Goal: Check status: Check status

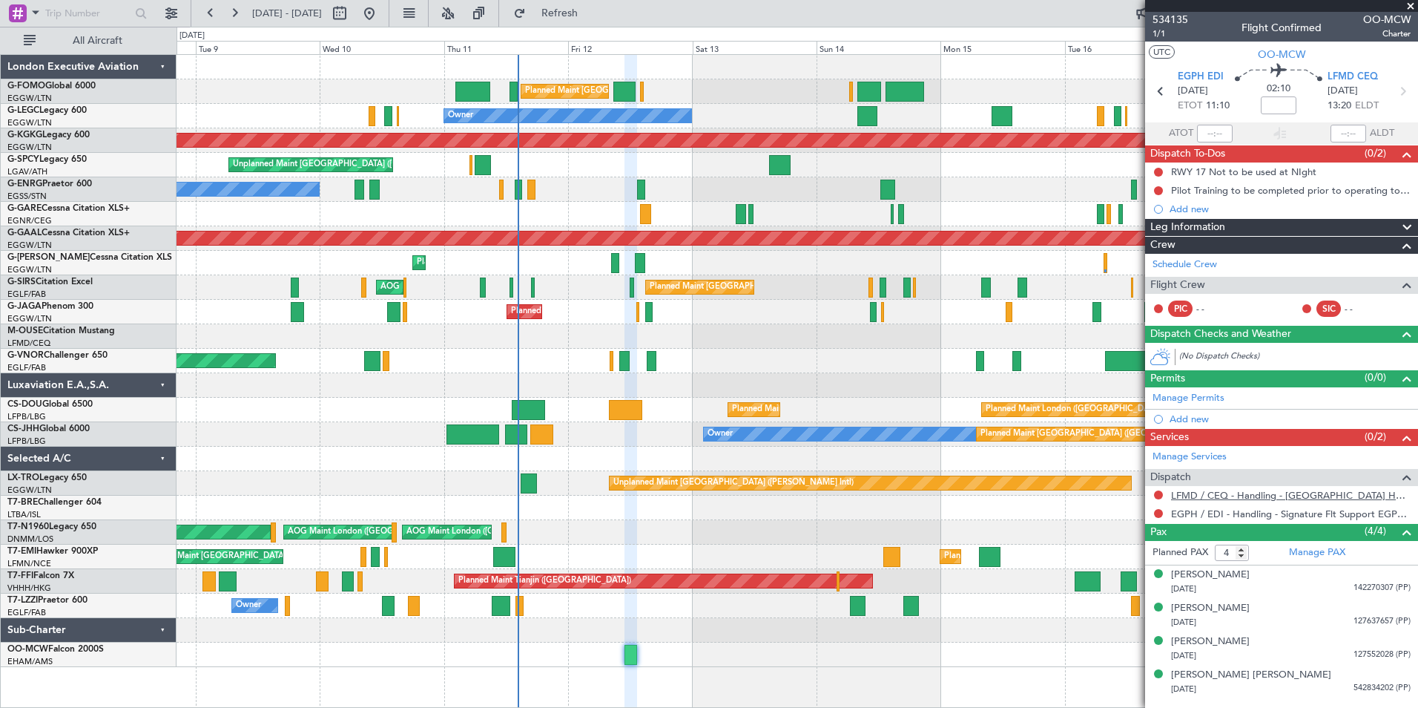
click at [1261, 495] on link "LFMD / CEQ - Handling - Cannes Airport Hdlng **MyHandling** LFMD / CEQ" at bounding box center [1291, 495] width 240 height 13
click at [564, 12] on button "Refresh" at bounding box center [551, 13] width 89 height 24
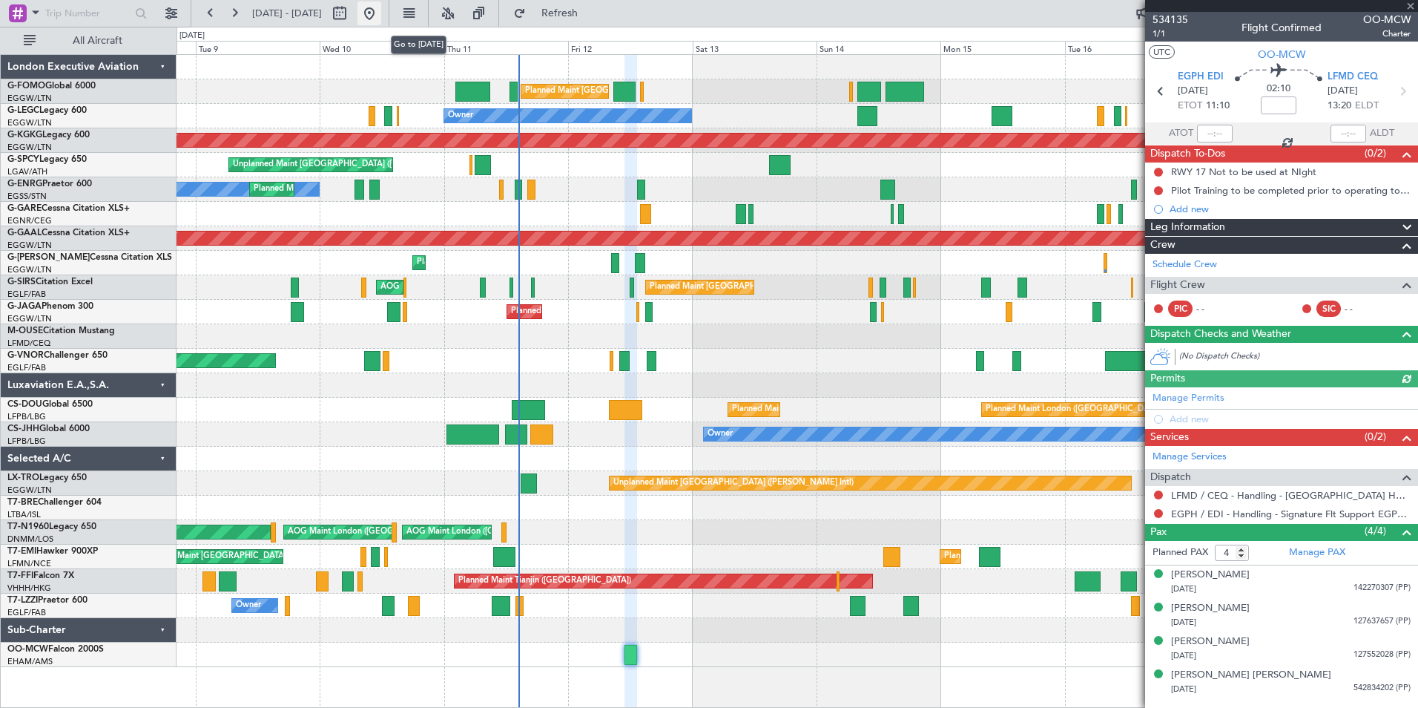
click at [381, 22] on button at bounding box center [370, 13] width 24 height 24
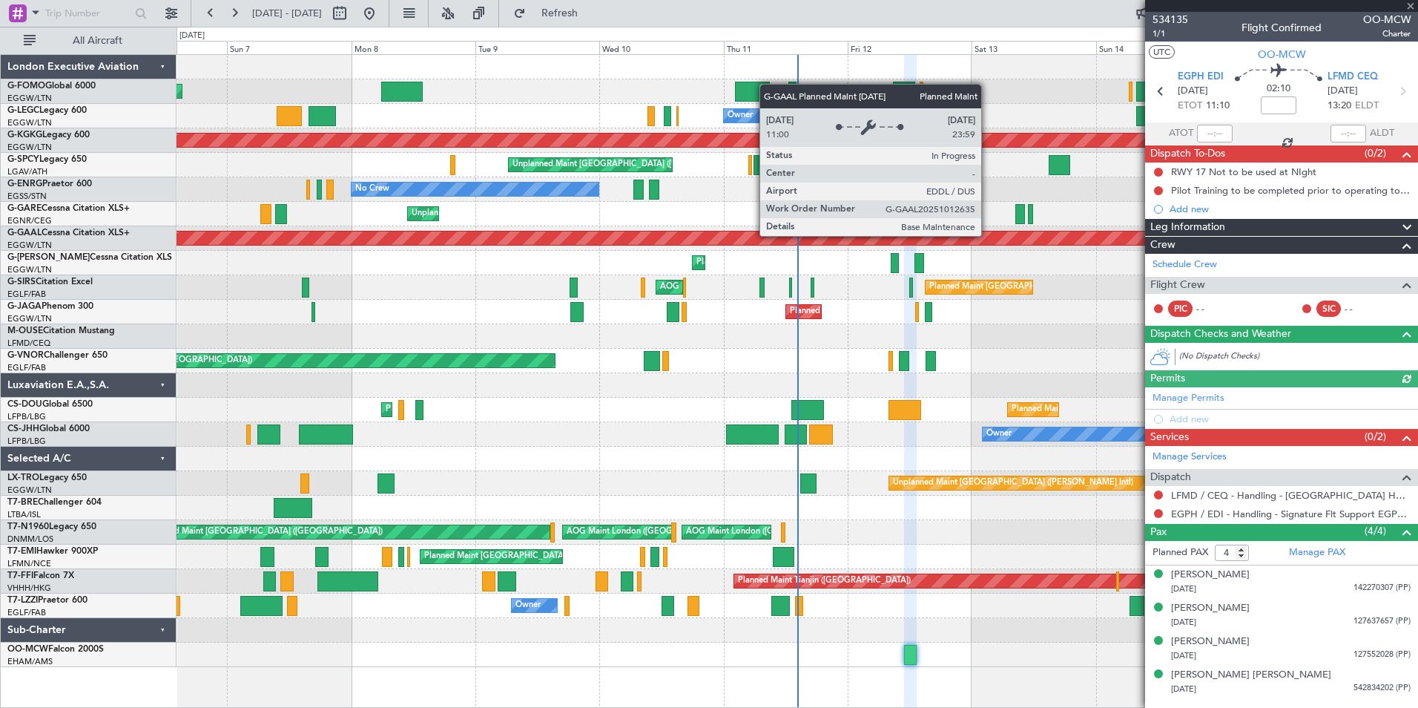
click at [786, 377] on div "Planned Maint London (Luton) Planned Maint London (Luton) Planned Maint London …" at bounding box center [797, 361] width 1241 height 612
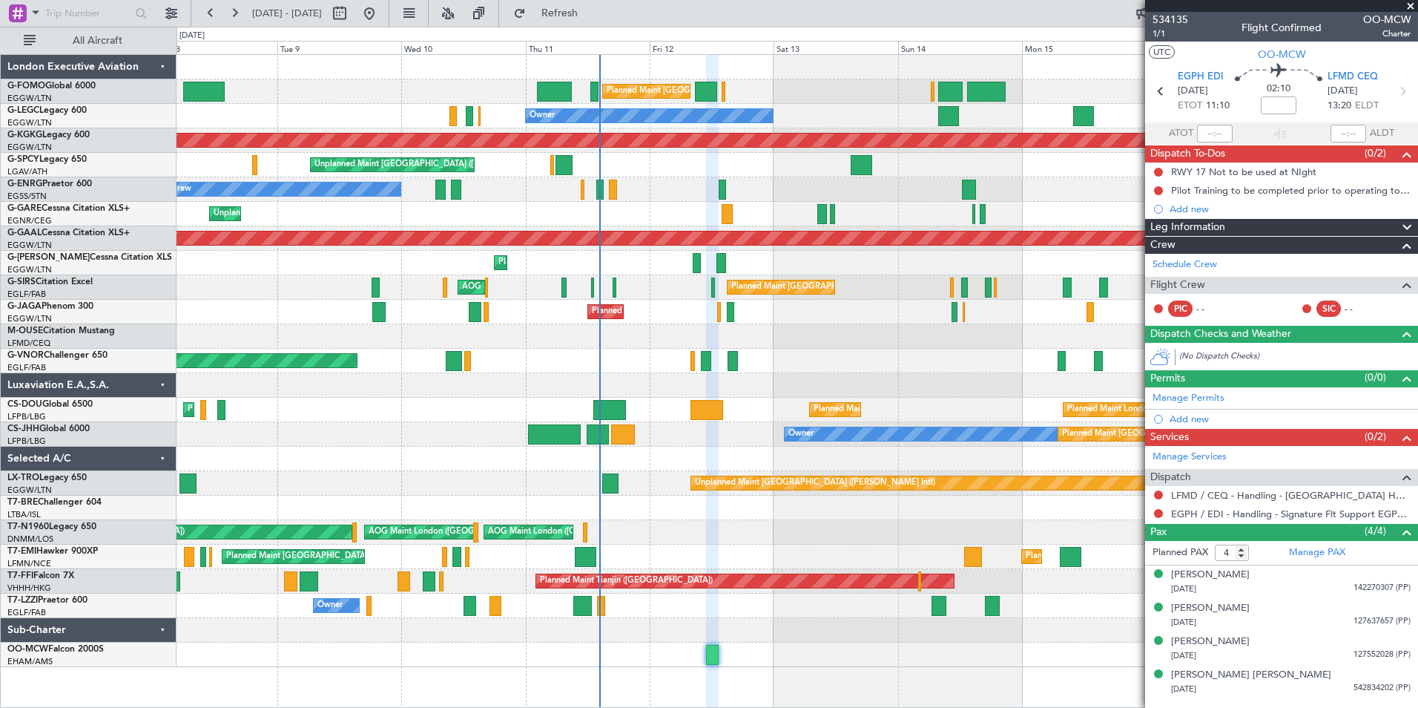
click at [1406, 4] on span at bounding box center [1410, 6] width 15 height 13
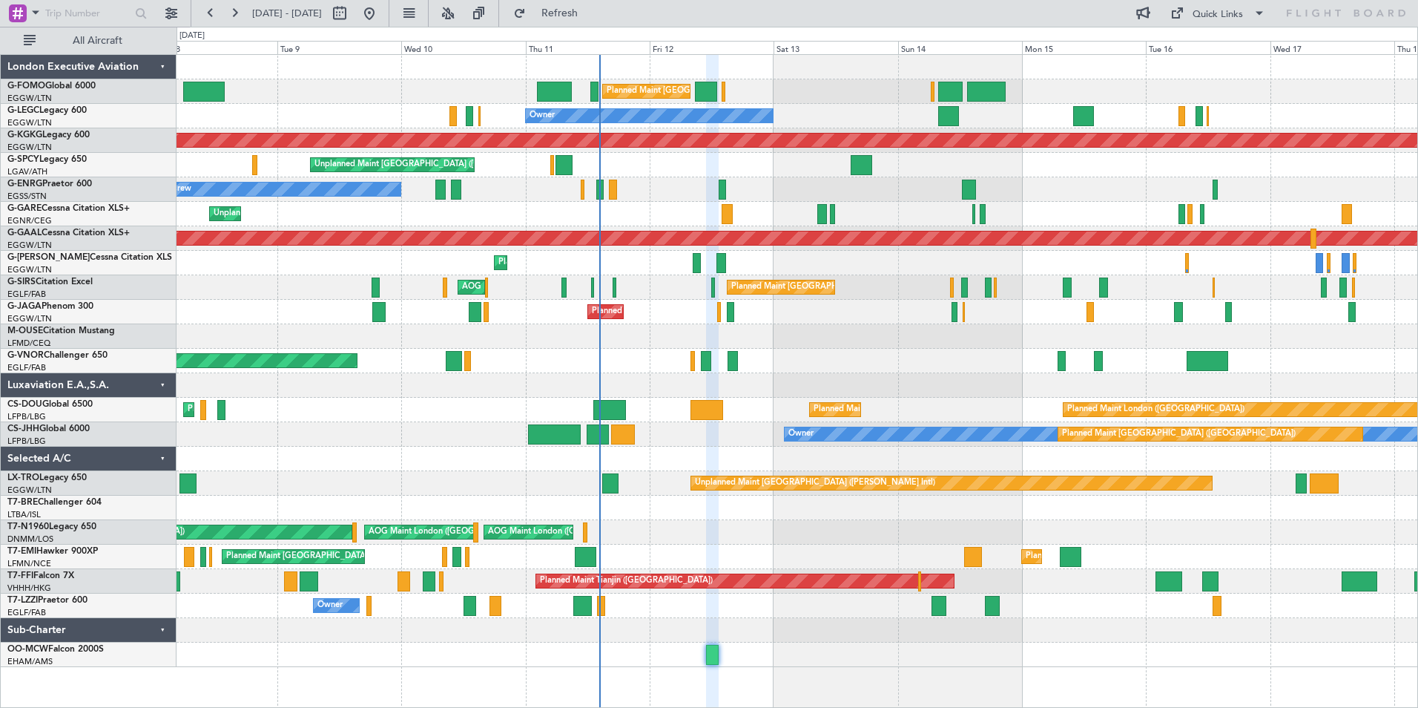
type input "0"
click at [381, 18] on button at bounding box center [370, 13] width 24 height 24
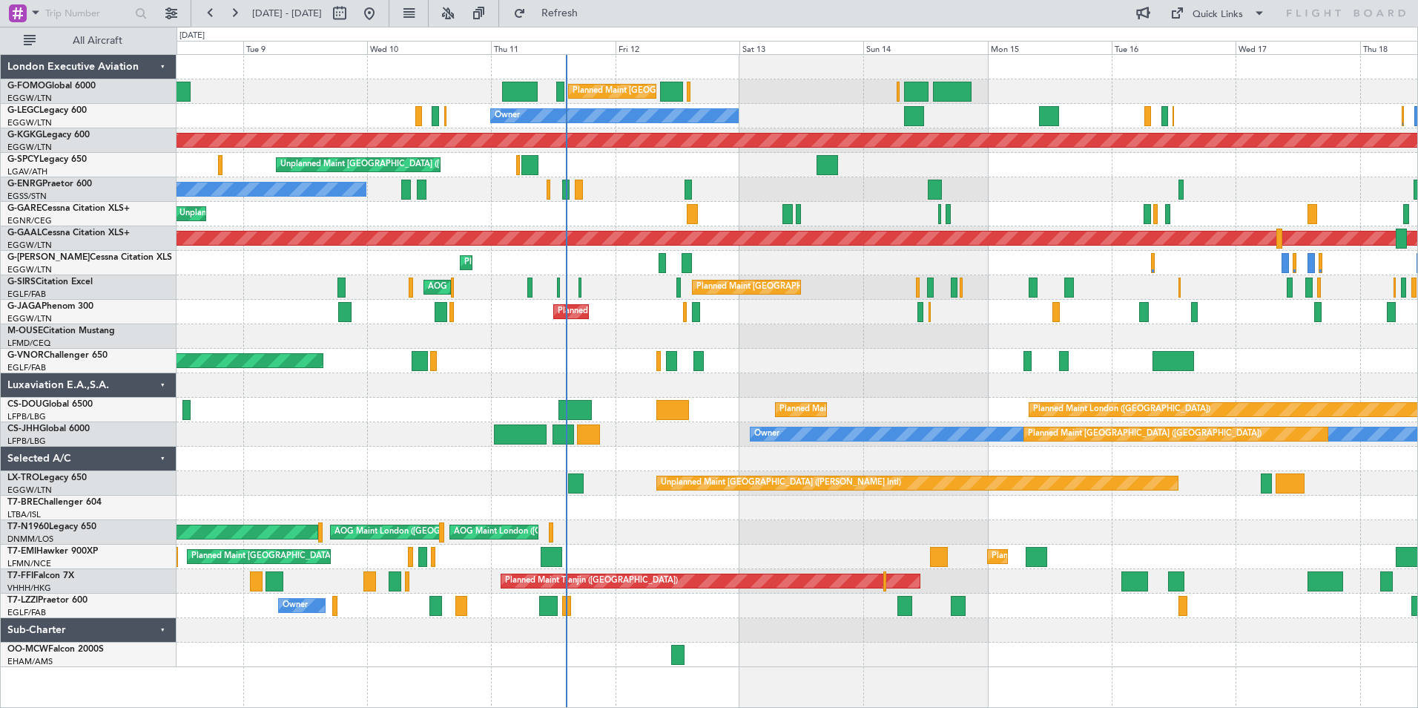
click at [442, 374] on div "Planned Maint London (Luton) Planned Maint London (Luton) Planned Maint London …" at bounding box center [797, 361] width 1241 height 612
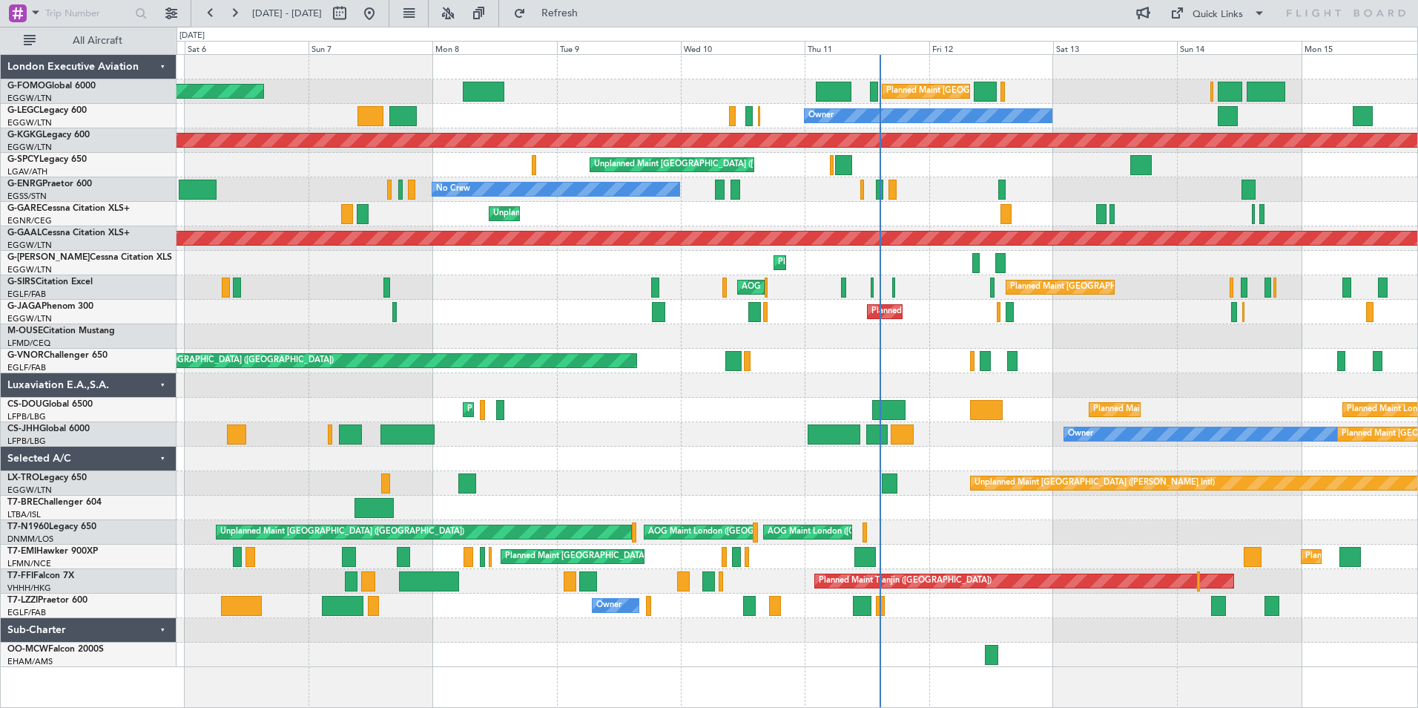
click at [1053, 329] on div "Planned Maint London (Luton) Planned Maint London (Luton) Planned Maint London …" at bounding box center [797, 361] width 1241 height 612
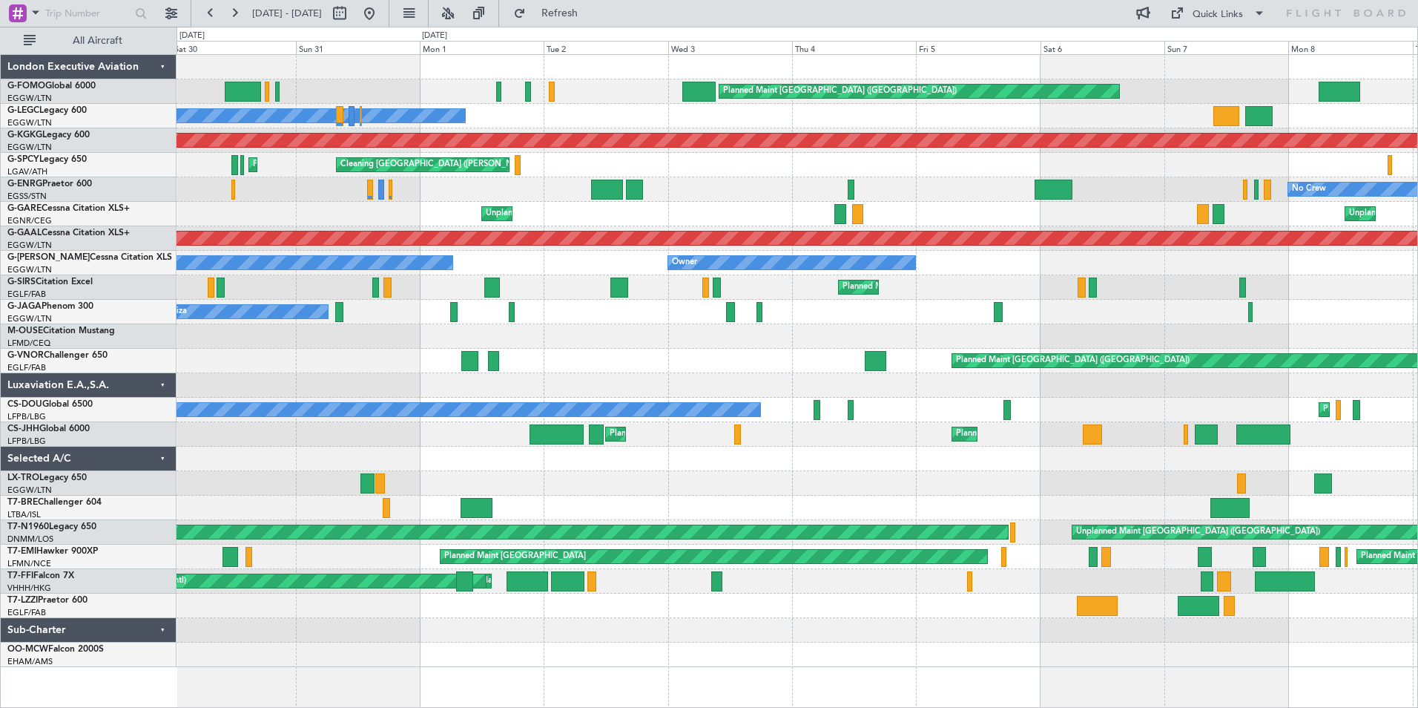
click at [900, 270] on div "Planned Maint London (Luton) Owner Owner Planned Maint London (Luton) AOG Maint…" at bounding box center [797, 361] width 1241 height 612
click at [786, 210] on div "Planned Maint London (Luton) Owner Owner Planned Maint London (Luton) AOG Maint…" at bounding box center [797, 361] width 1241 height 612
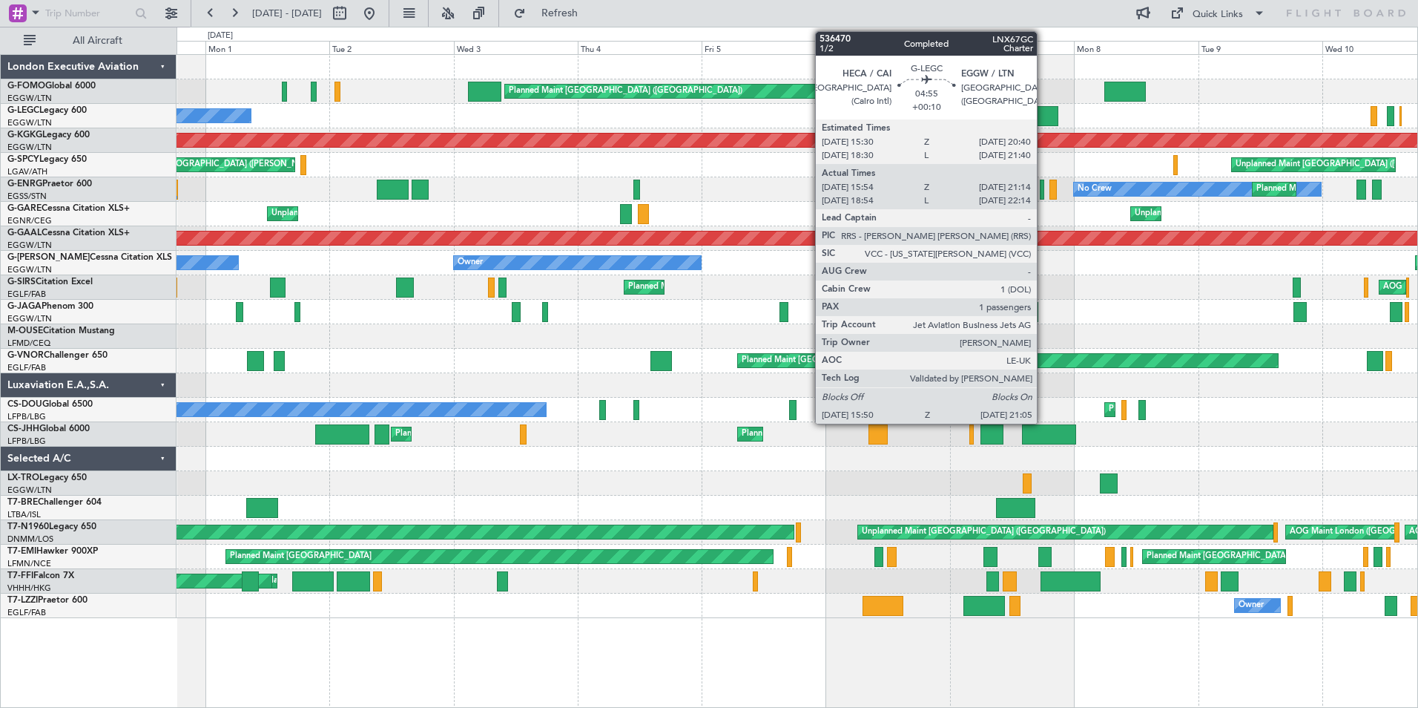
click at [1044, 119] on div at bounding box center [1044, 116] width 27 height 20
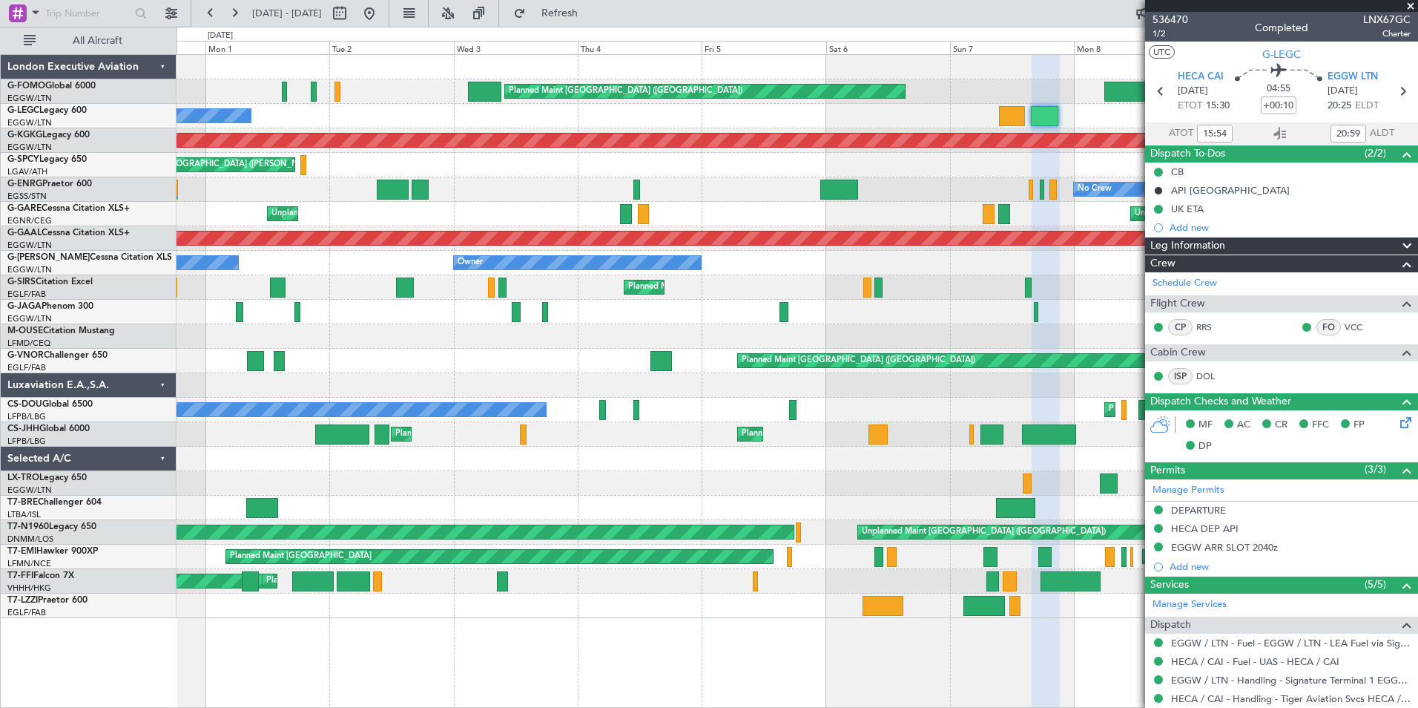
drag, startPoint x: 1411, startPoint y: 2, endPoint x: 1403, endPoint y: 1, distance: 7.5
click at [1411, 2] on span at bounding box center [1410, 6] width 15 height 13
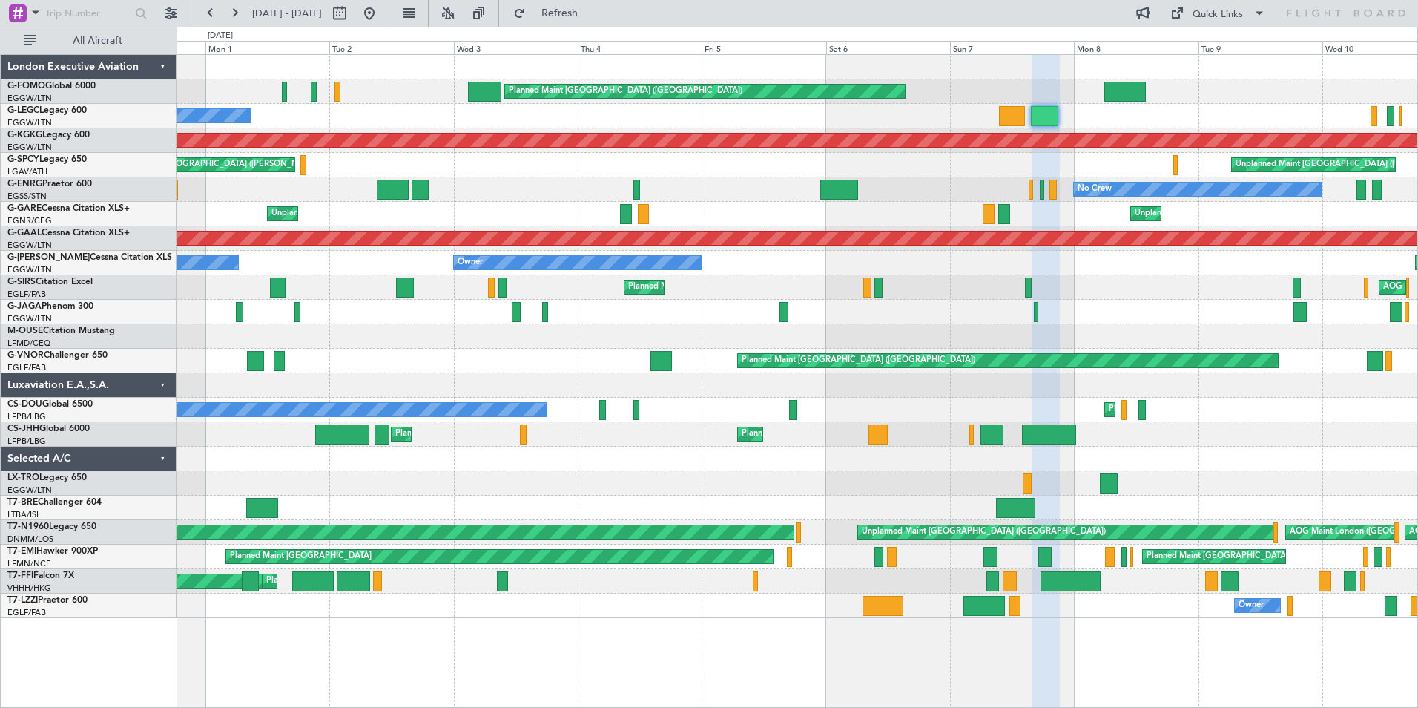
type input "0"
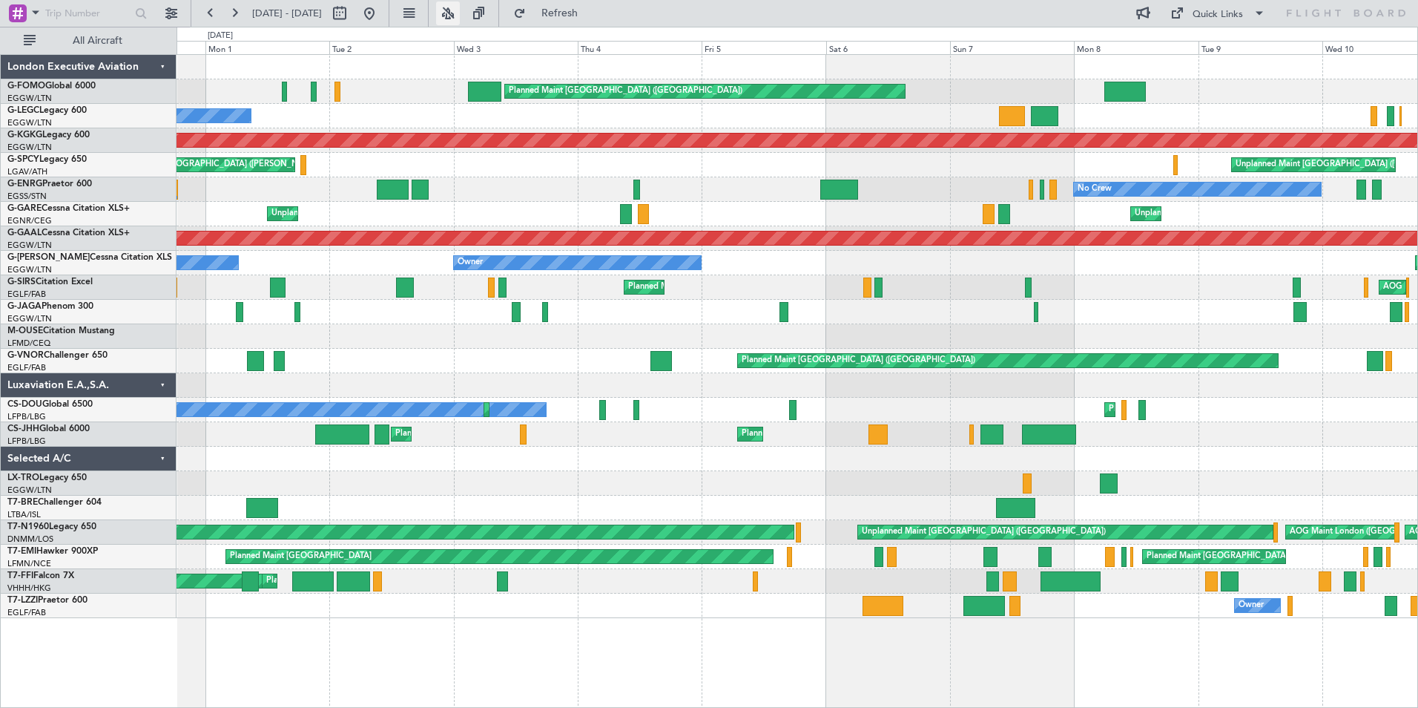
click at [460, 14] on button at bounding box center [448, 13] width 24 height 24
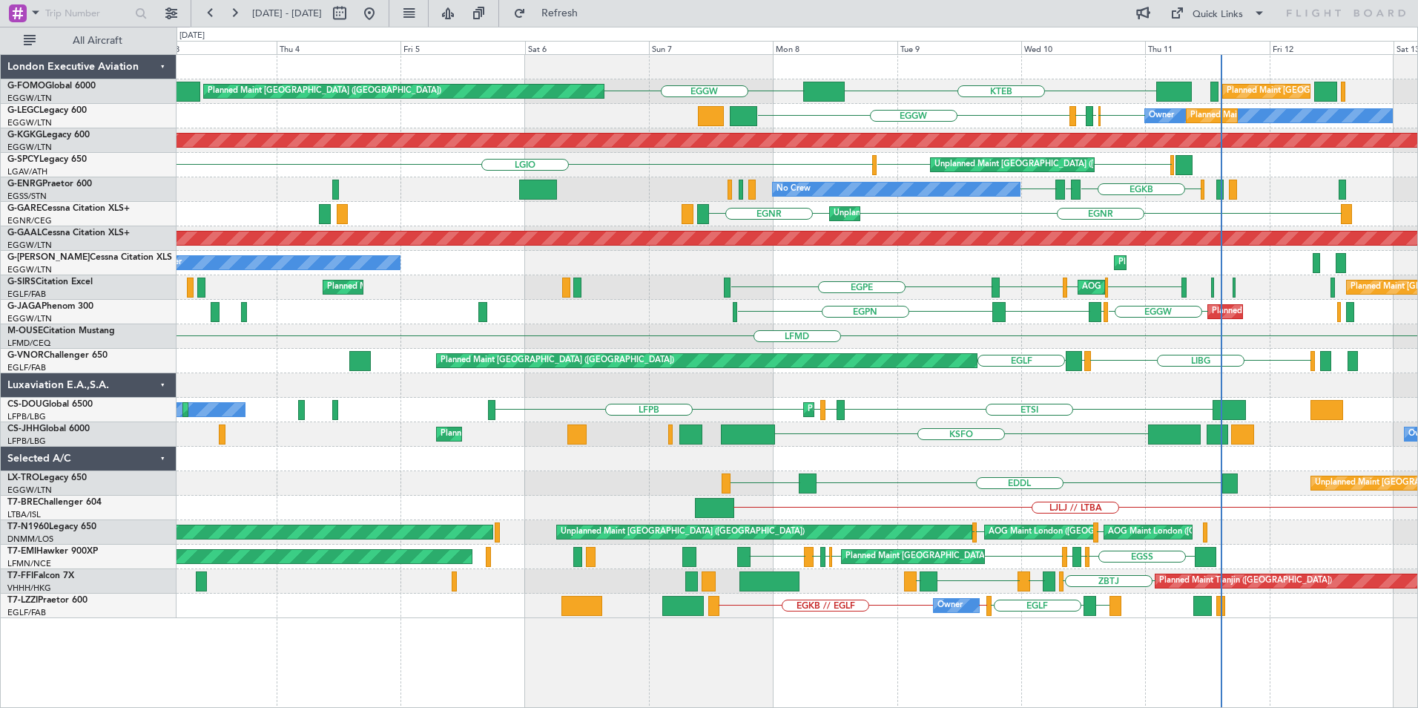
click at [359, 346] on div "Planned Maint London (Luton) KTEB EGGW Planned Maint London (Luton) EGGW EGWU E…" at bounding box center [797, 336] width 1241 height 563
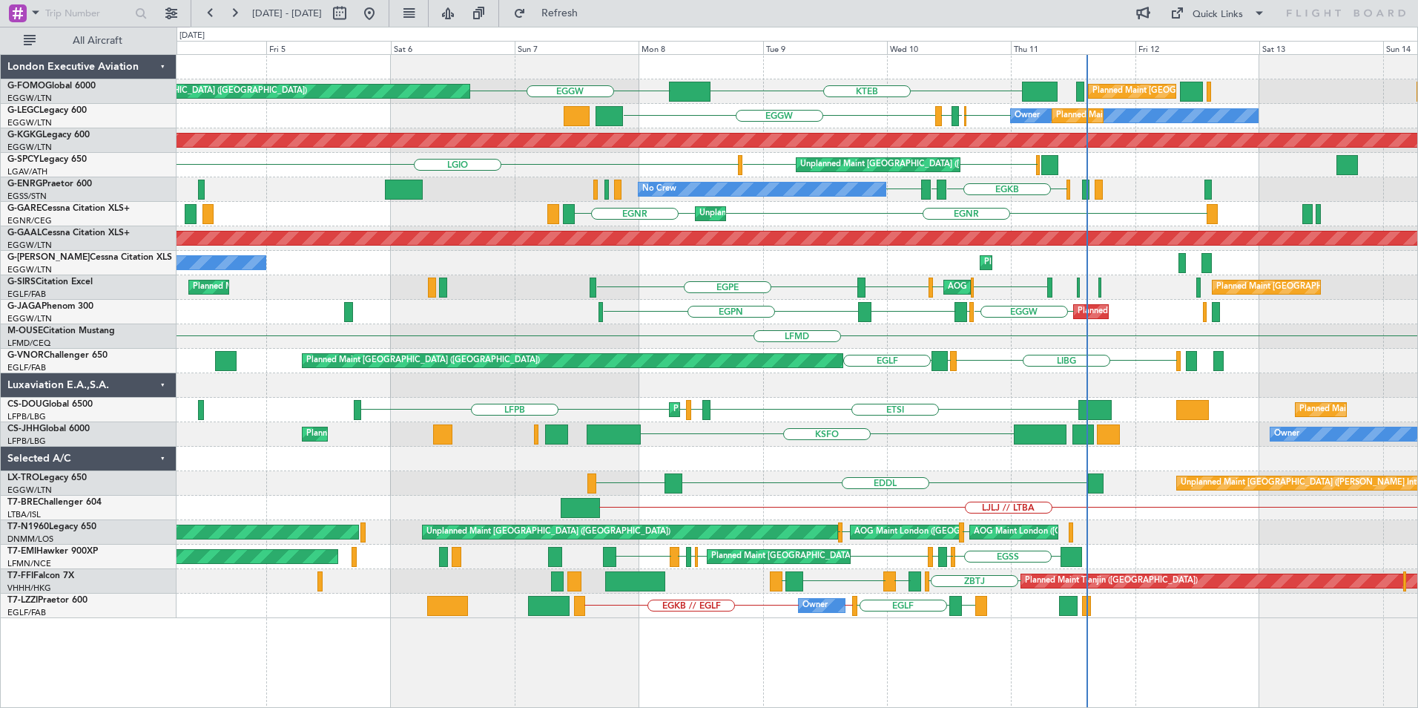
click at [526, 326] on div "Planned Maint London (Luton) KTEB EGGW Planned Maint London (Luton) EGGW EGWU E…" at bounding box center [797, 336] width 1241 height 563
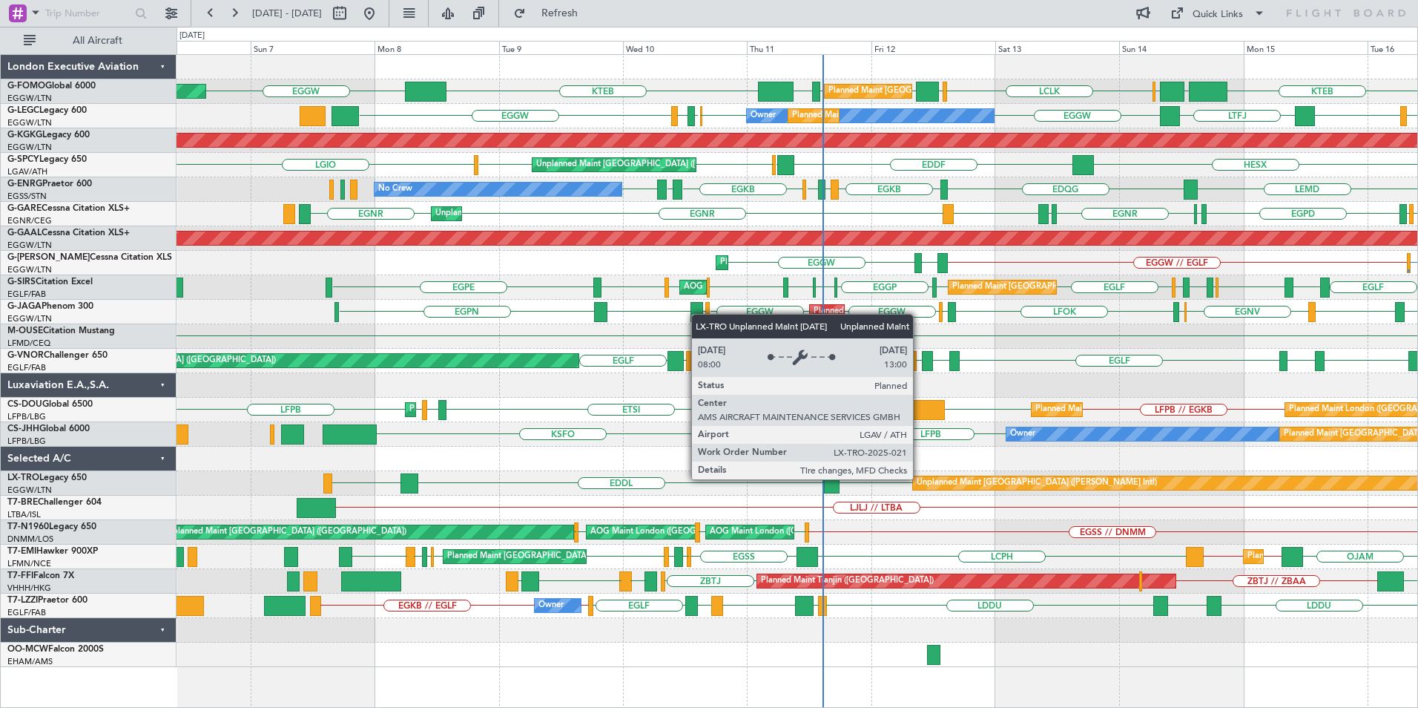
click at [786, 530] on div "Planned Maint London (Luton) Planned Maint London (Luton) LCLK OLBA EGGW EGGW E…" at bounding box center [797, 361] width 1241 height 612
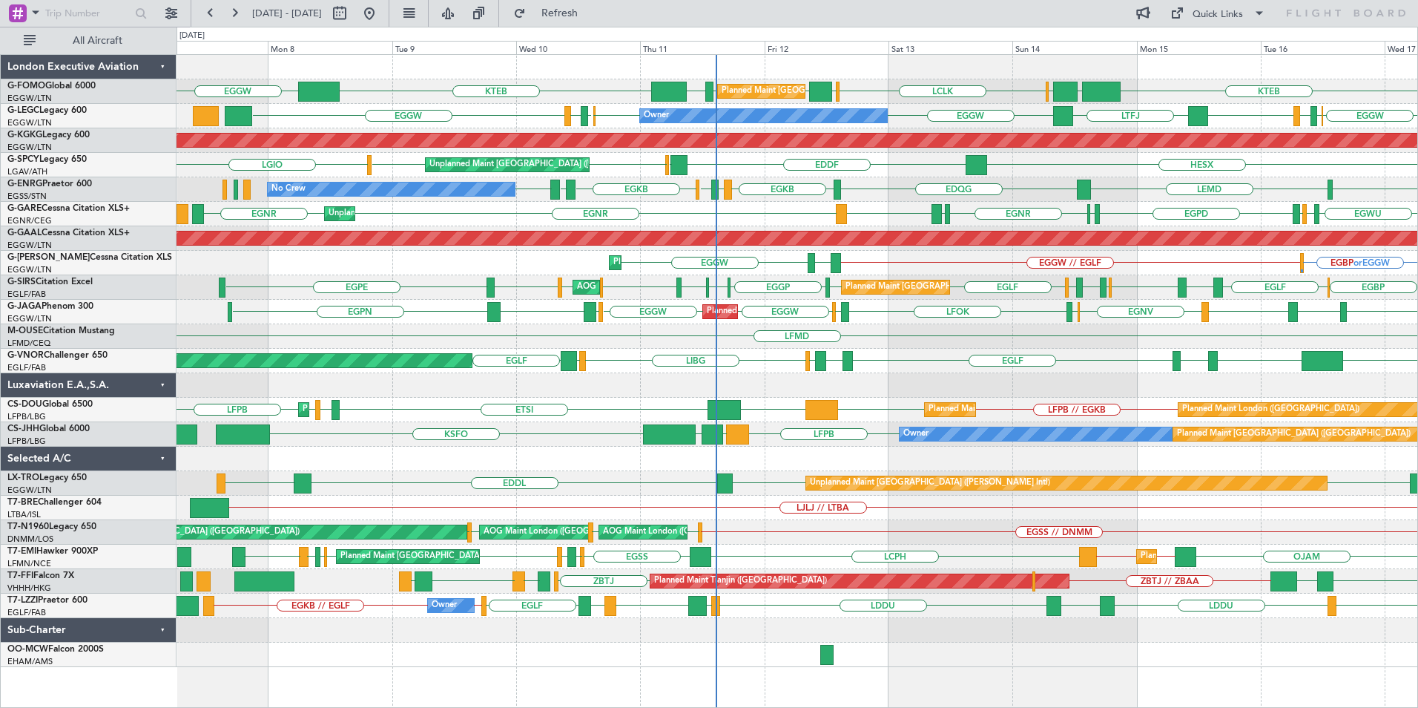
click at [616, 591] on div "LCLK OLBA EGGW EGGW EDDH KTEB KTEB EGGW OLBA EGGW Planned Maint London (Luton) …" at bounding box center [797, 361] width 1241 height 612
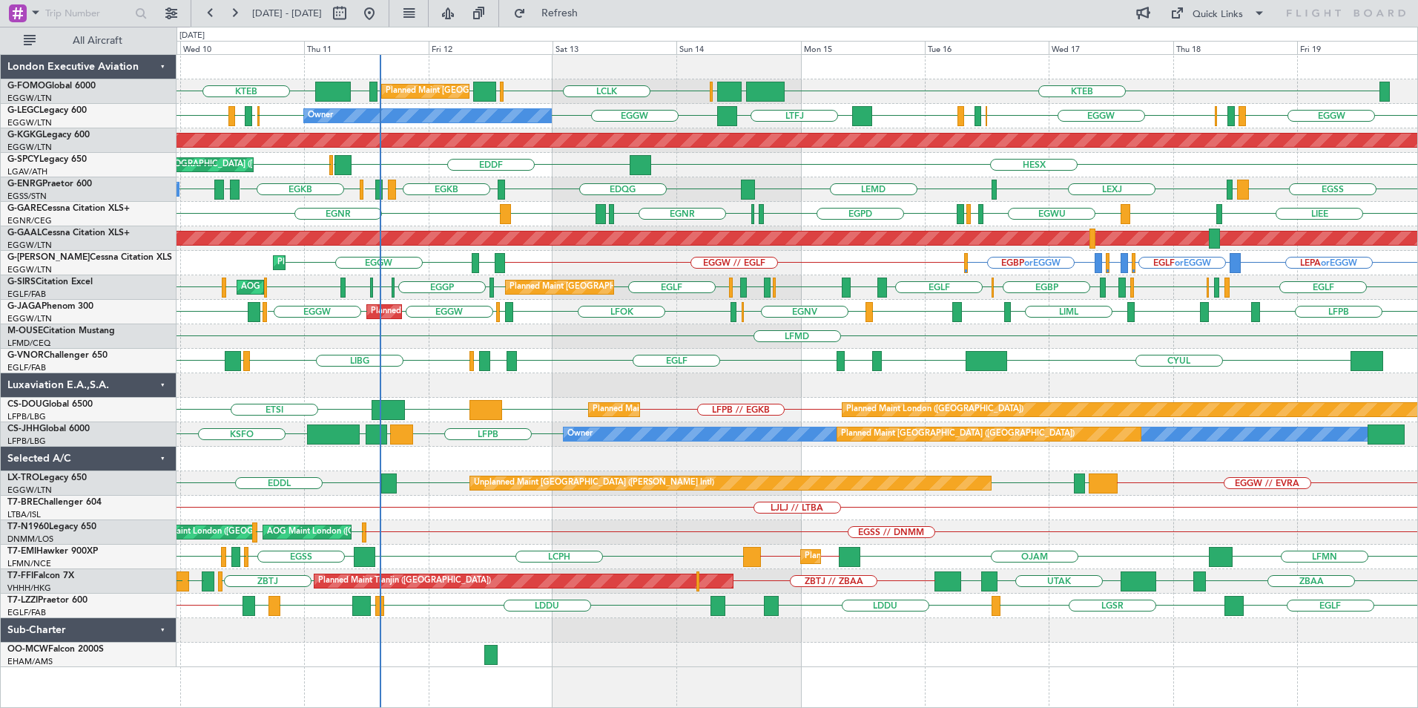
click at [459, 503] on div "Planned Maint London (Luton) LCLK OLBA EGGW EGGW EDDH KTEB KTEB EGGW OLBA Plann…" at bounding box center [797, 361] width 1241 height 612
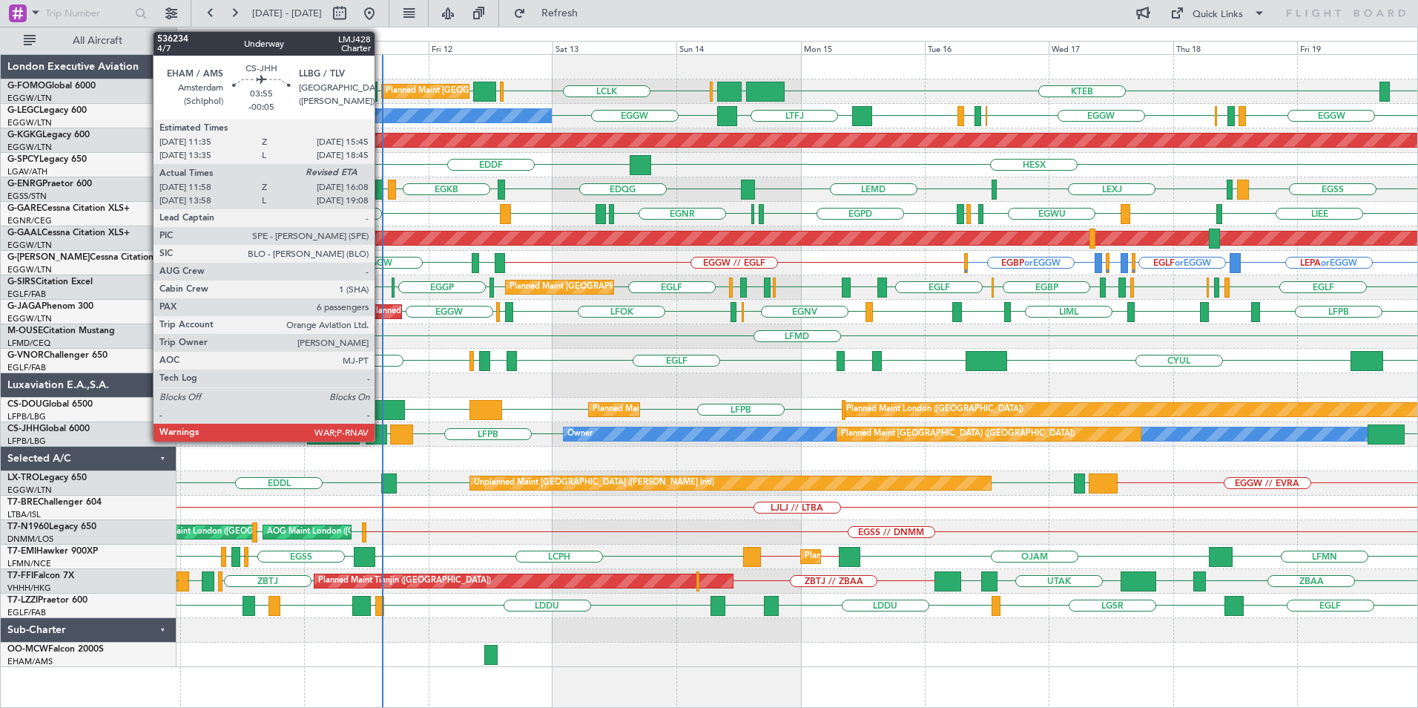
click at [381, 434] on div at bounding box center [377, 434] width 22 height 20
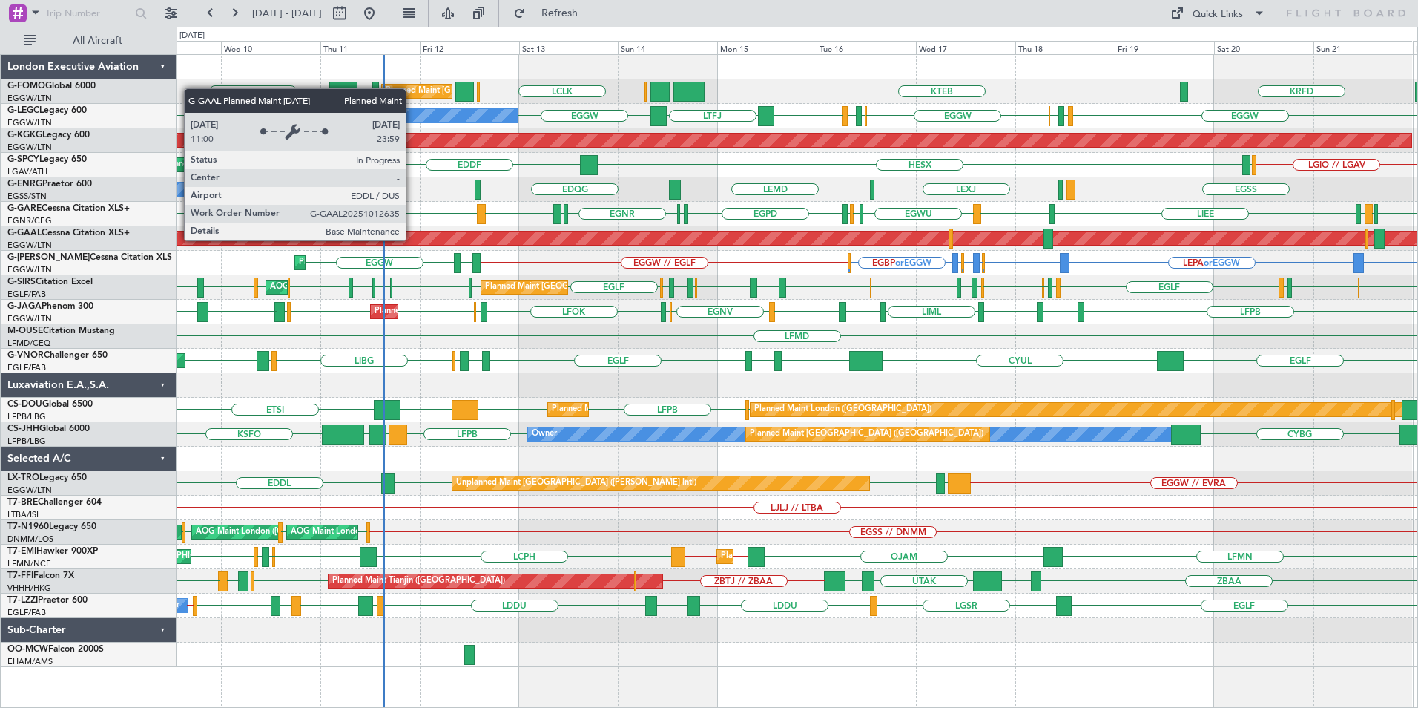
click at [287, 381] on div "LCLK OLBA EGGW EGGW EDDH KTEB KTEB EGGW OLBA KRFD Planned Maint London (Luton) …" at bounding box center [797, 361] width 1241 height 612
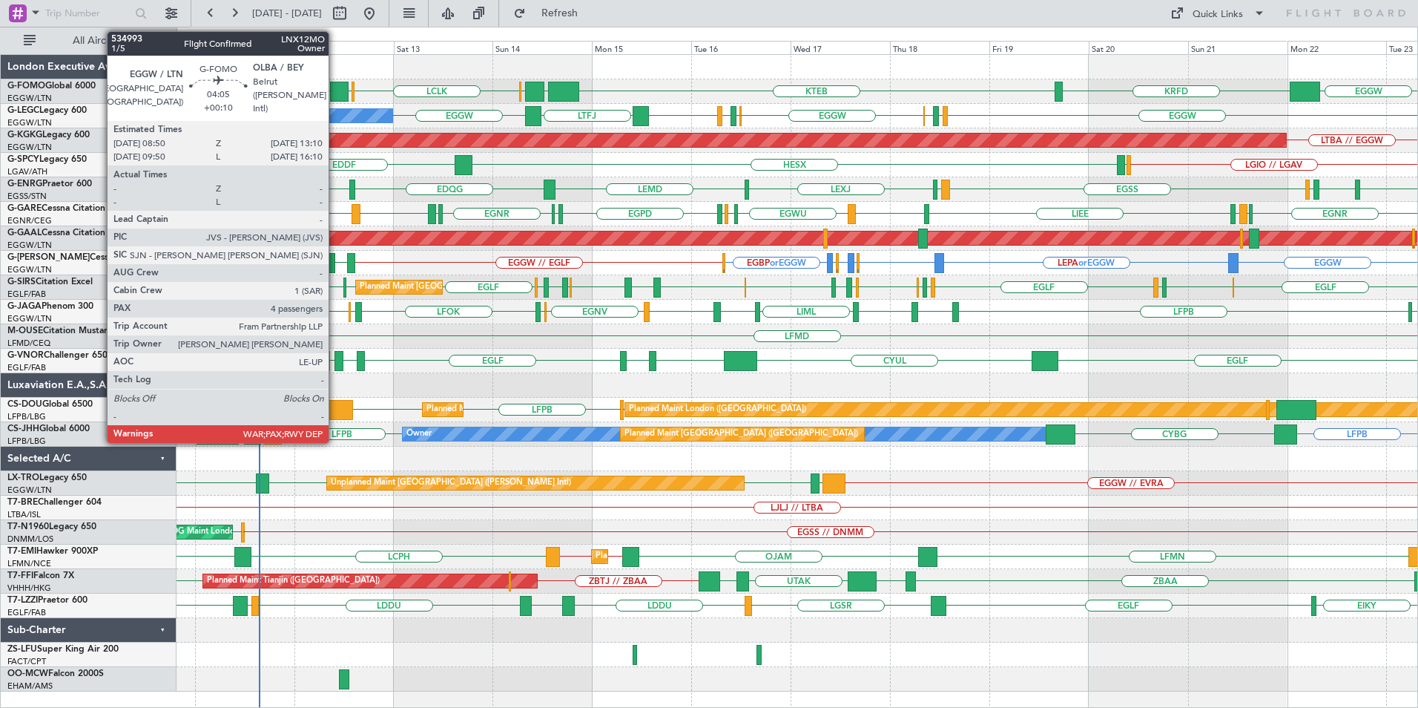
click at [335, 82] on div at bounding box center [339, 92] width 19 height 20
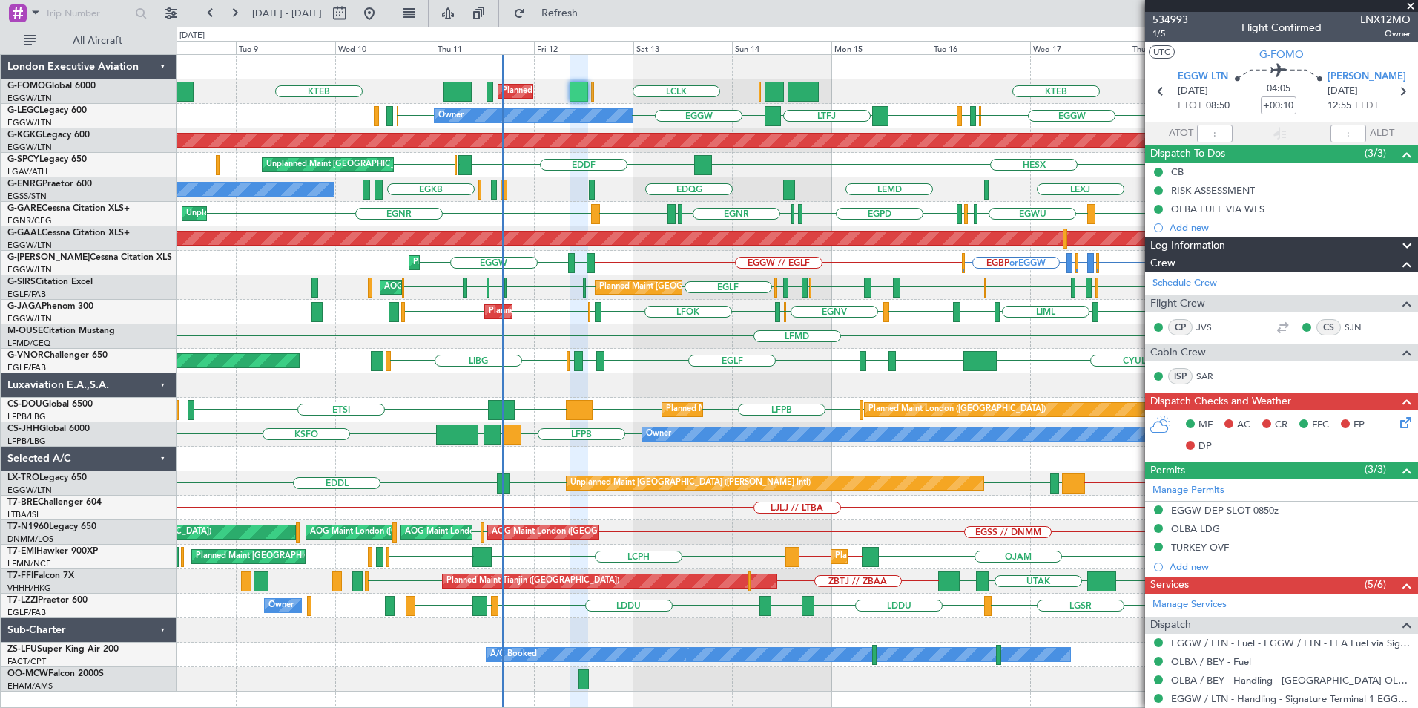
click at [642, 379] on div "KTEB EGGW OLBA LCLK OLBA EGGW EGGW EDDH KTEB KRFD Planned Maint London (Luton) …" at bounding box center [797, 373] width 1241 height 636
click at [578, 22] on button "Refresh" at bounding box center [551, 13] width 89 height 24
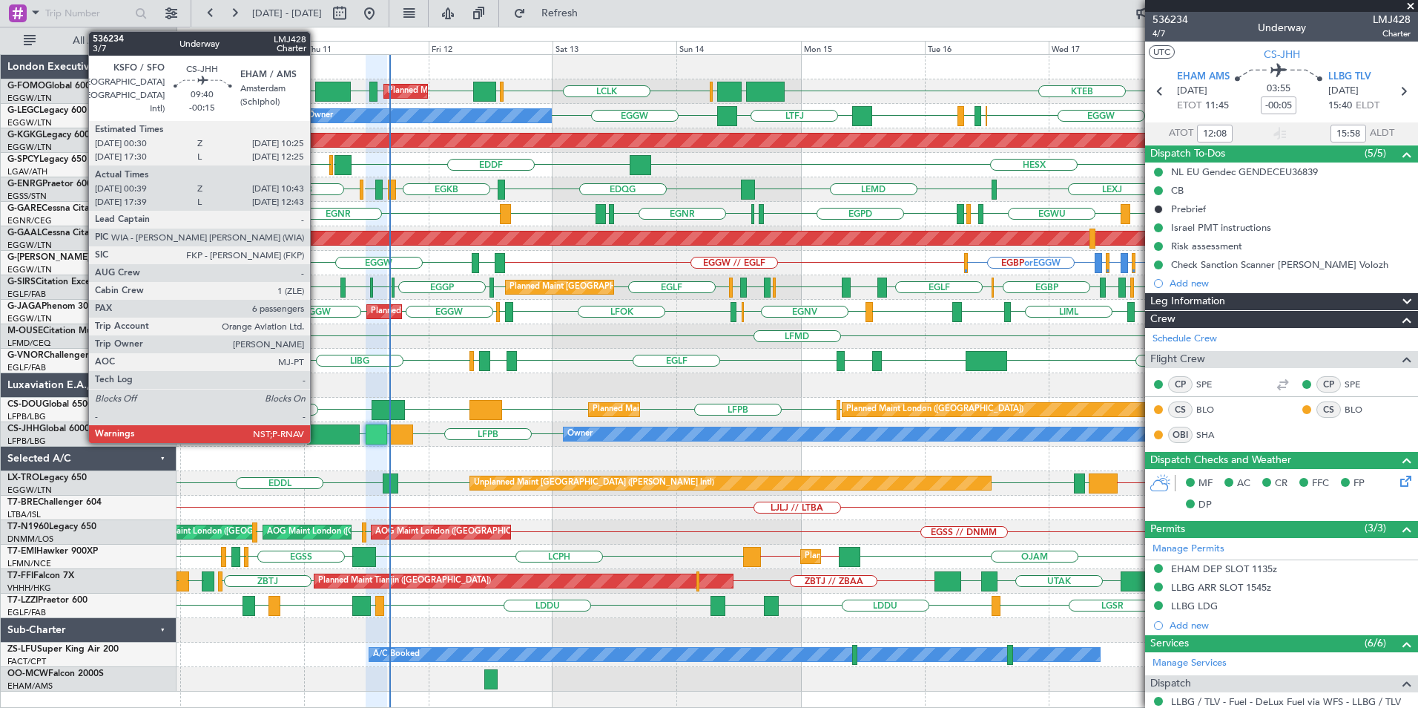
click at [317, 437] on div at bounding box center [333, 434] width 53 height 20
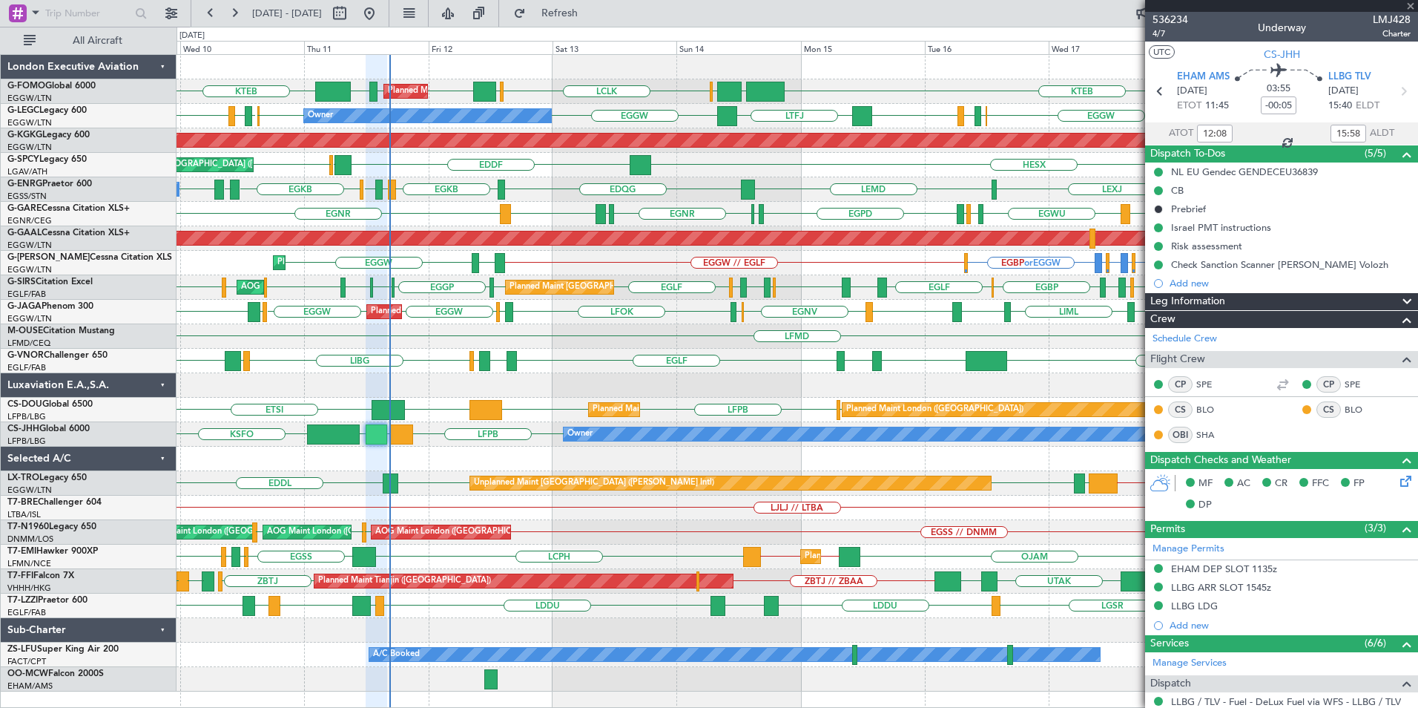
type input "-00:15"
type input "00:49"
type input "10:38"
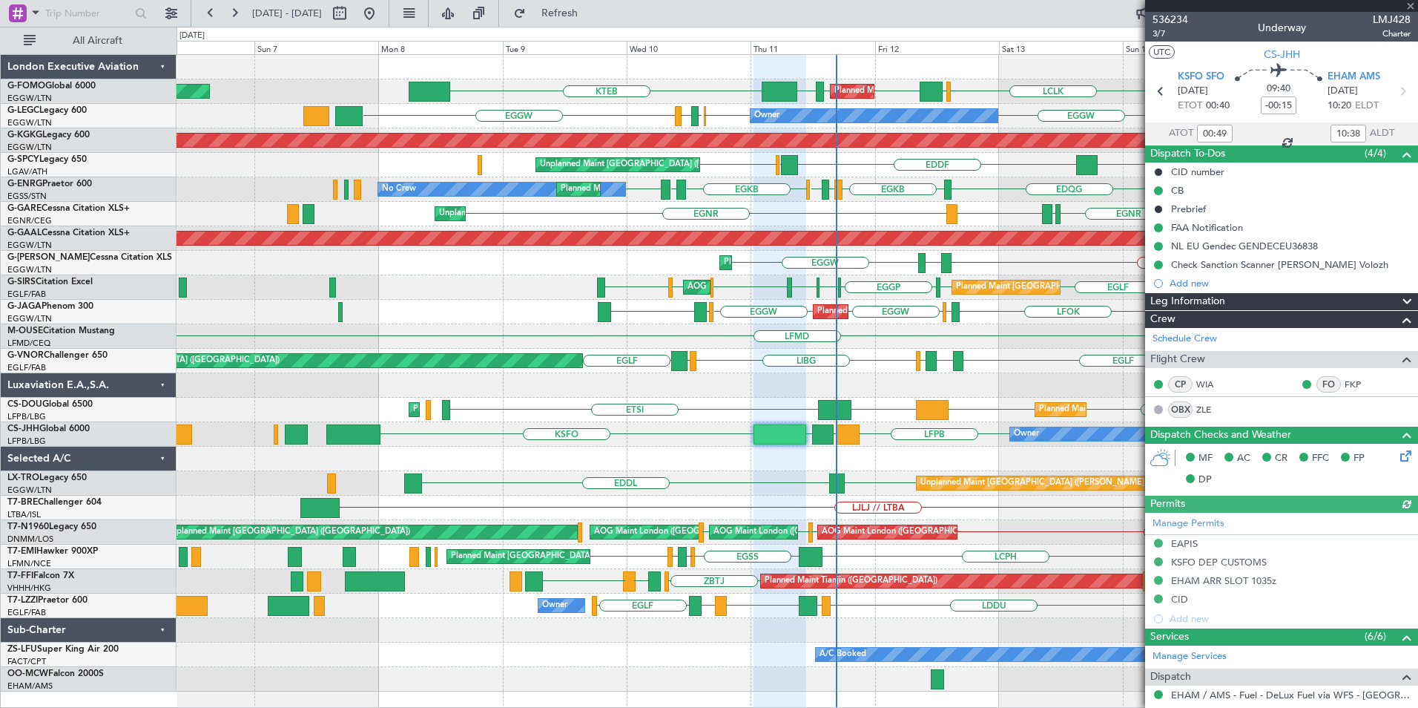
click at [1059, 343] on div "KTEB EGGW [GEOGRAPHIC_DATA] LCLK [GEOGRAPHIC_DATA] EGGW EGGW [GEOGRAPHIC_DATA] …" at bounding box center [797, 373] width 1241 height 636
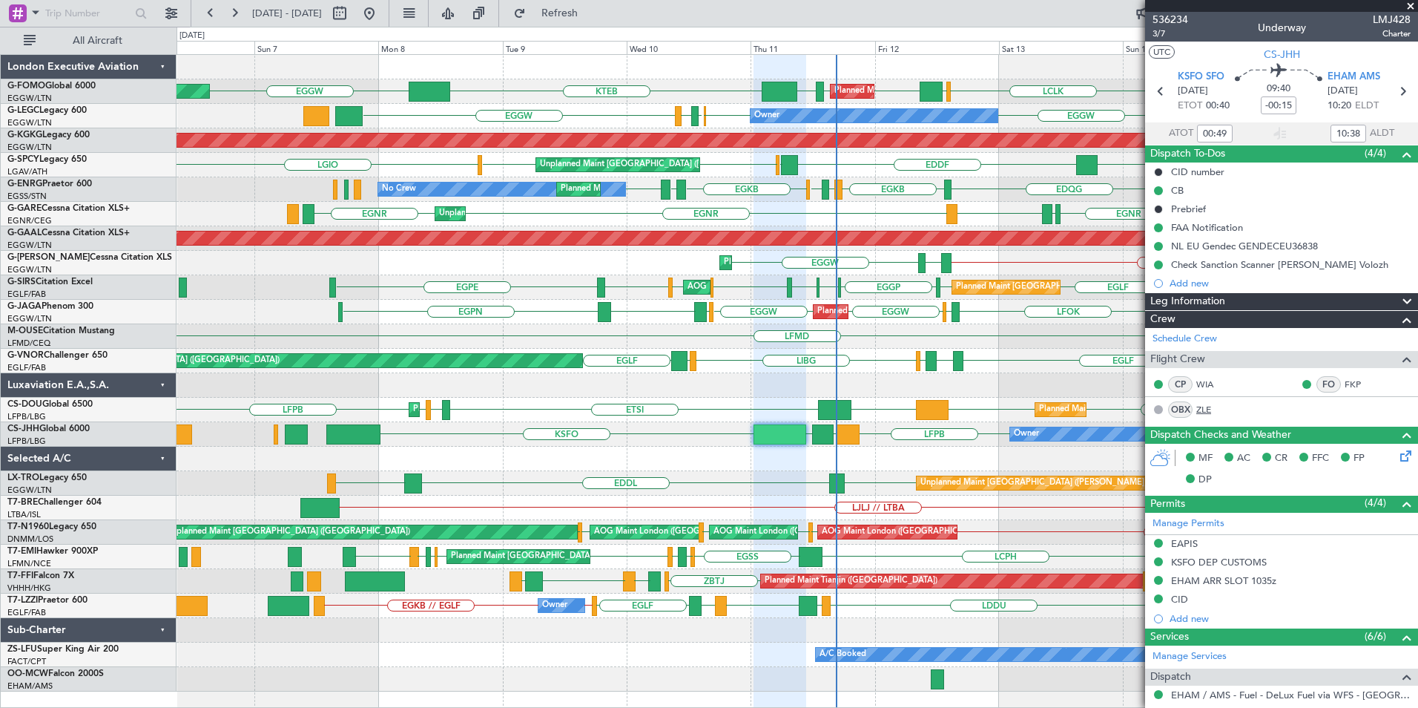
click at [1204, 409] on link "ZLE" at bounding box center [1212, 409] width 33 height 13
click at [676, 343] on div "Planned Maint [GEOGRAPHIC_DATA] ([GEOGRAPHIC_DATA]) Planned Maint [GEOGRAPHIC_D…" at bounding box center [797, 373] width 1241 height 636
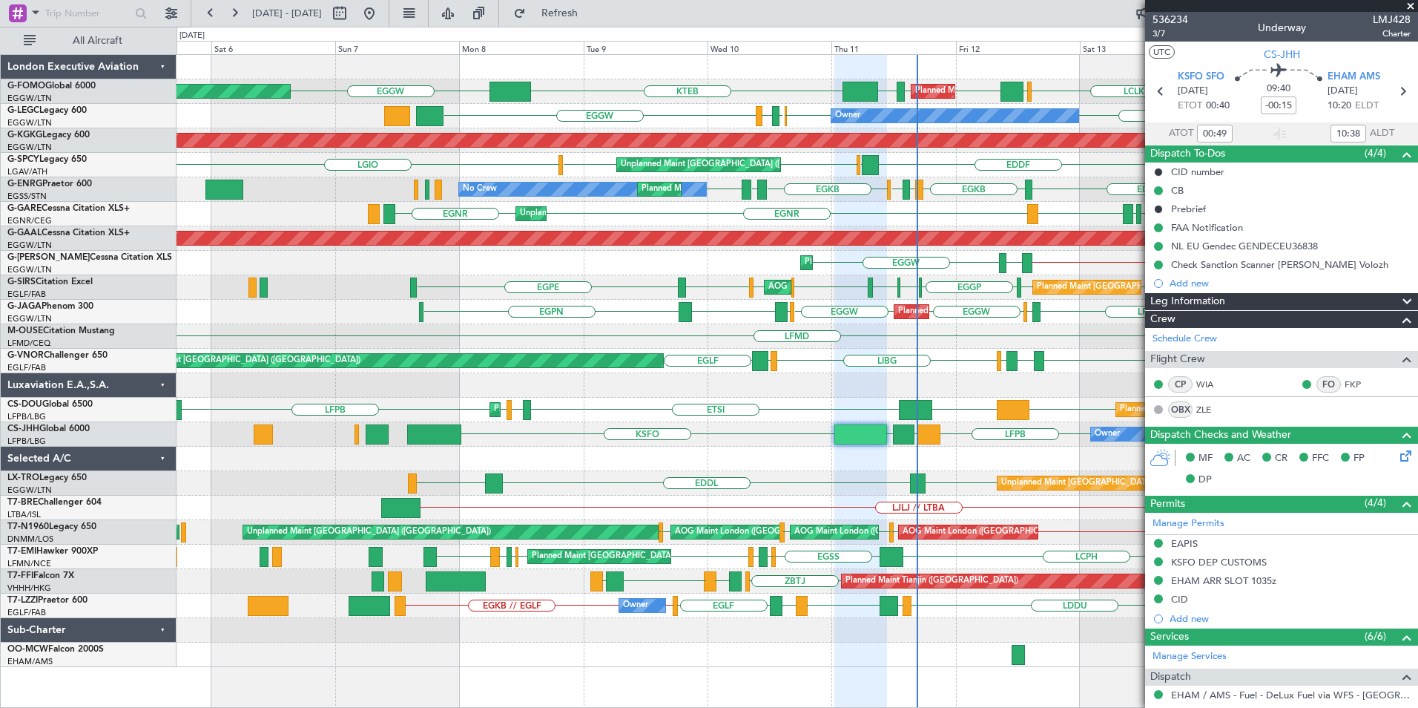
click at [709, 490] on div "Planned Maint [GEOGRAPHIC_DATA] ([GEOGRAPHIC_DATA]) Planned Maint [GEOGRAPHIC_D…" at bounding box center [797, 361] width 1241 height 612
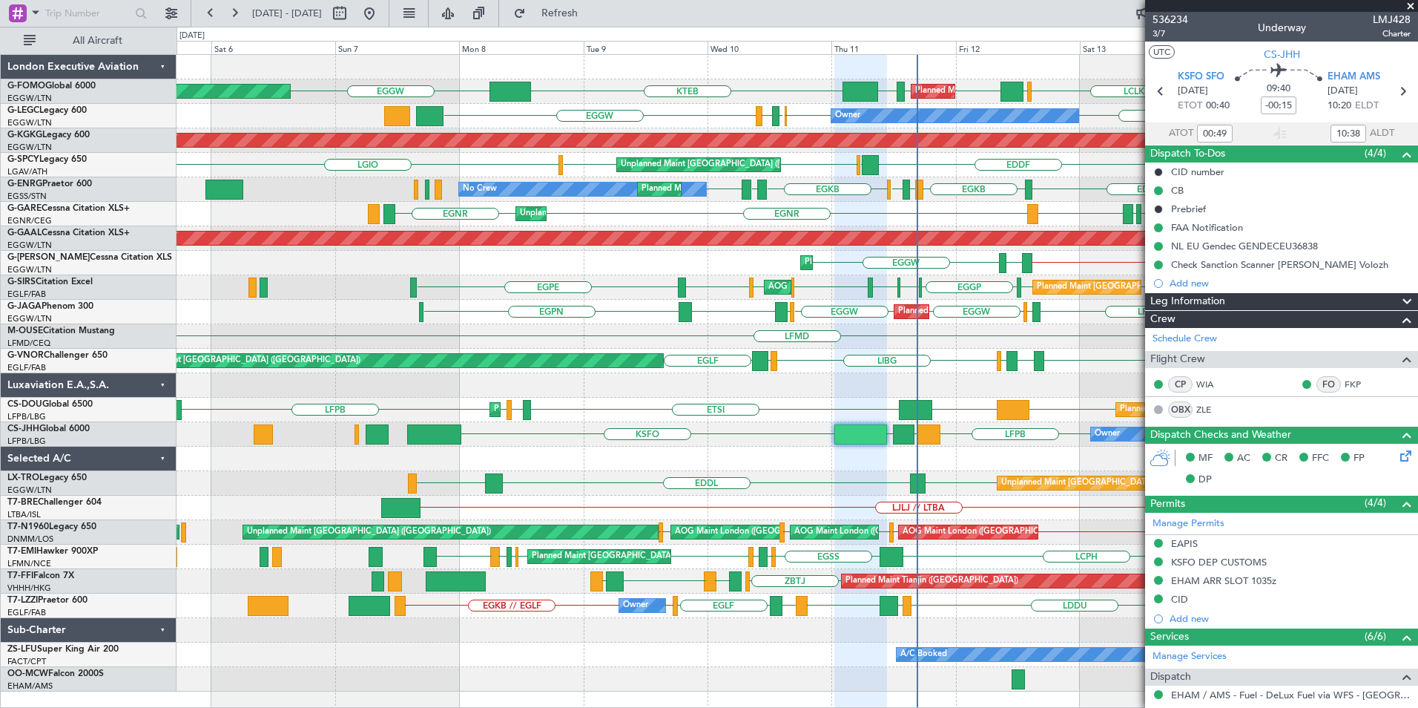
click at [633, 401] on div "Planned Maint [GEOGRAPHIC_DATA] ([GEOGRAPHIC_DATA]) Planned Maint [GEOGRAPHIC_D…" at bounding box center [797, 373] width 1241 height 636
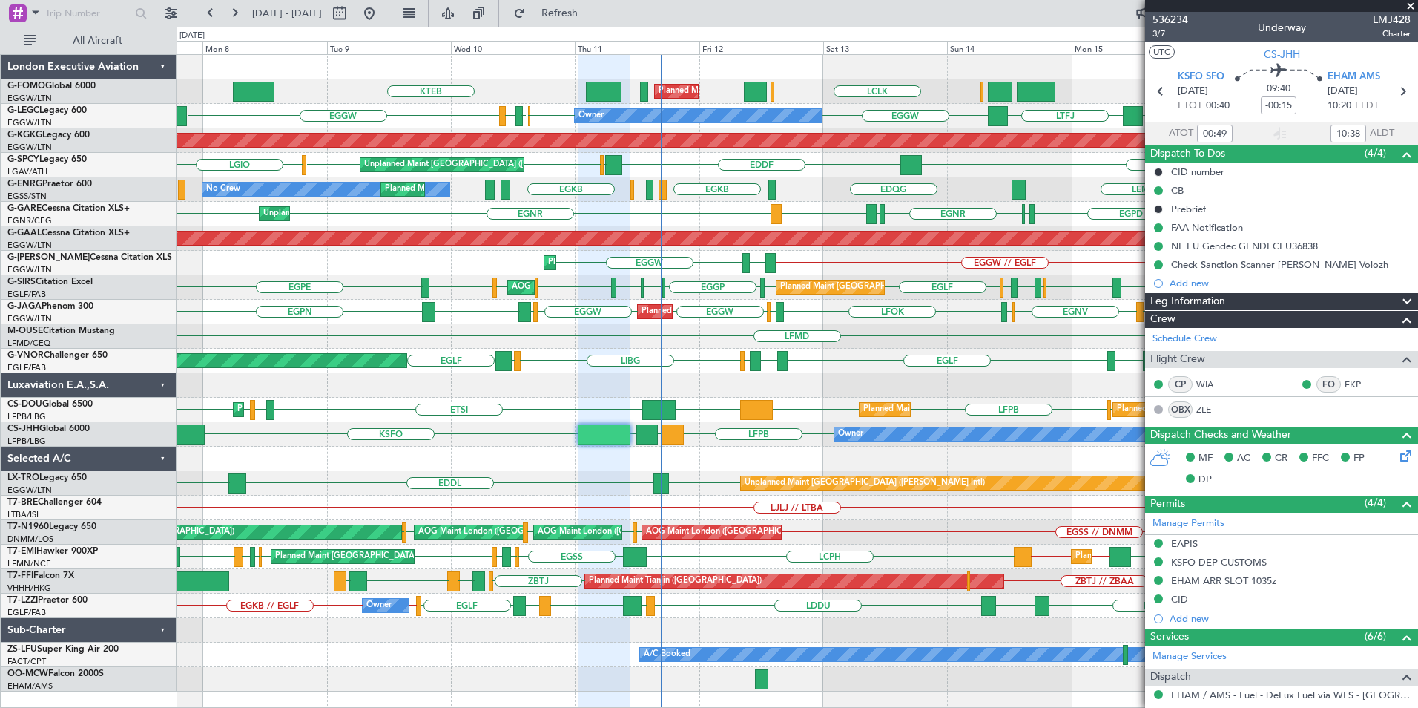
click at [620, 364] on div "KTEB EGGW [GEOGRAPHIC_DATA] LCLK EGGW [GEOGRAPHIC_DATA] EGGW EGGW [GEOGRAPHIC_D…" at bounding box center [797, 373] width 1241 height 636
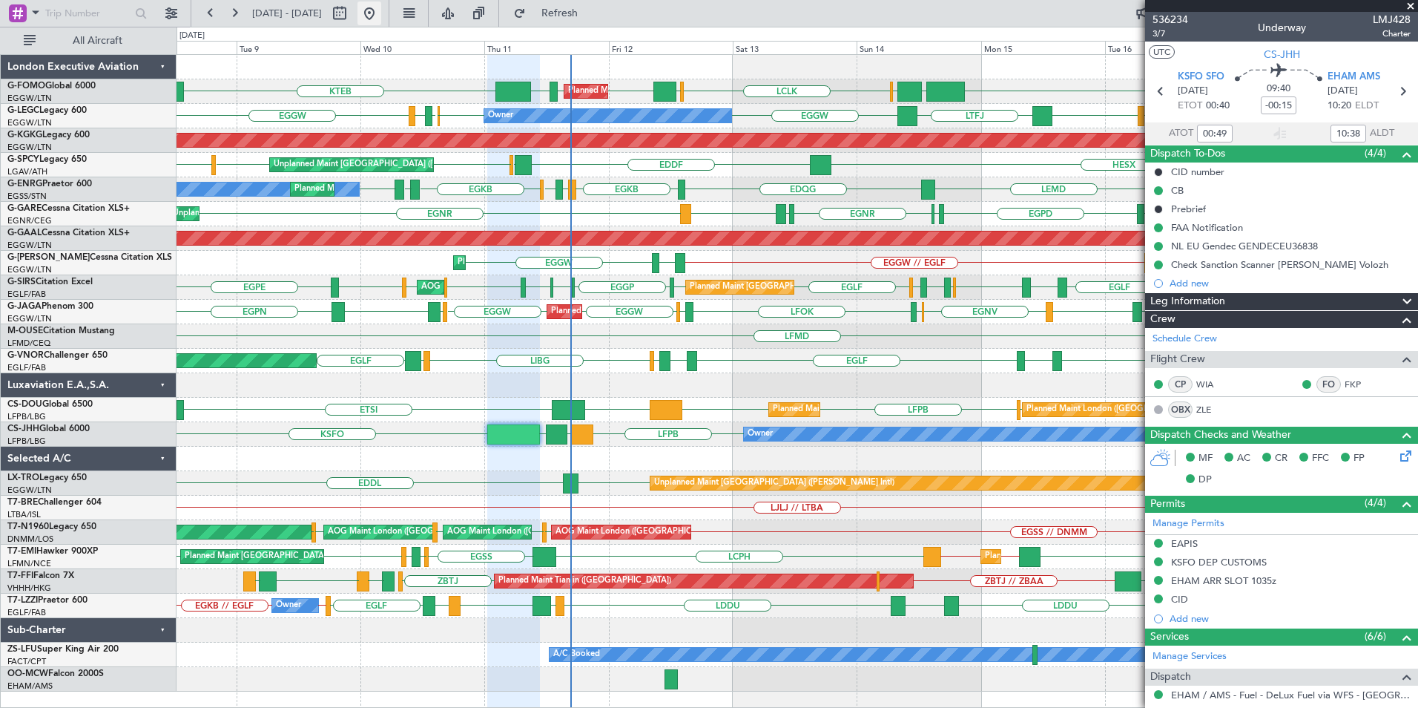
click at [381, 16] on button at bounding box center [370, 13] width 24 height 24
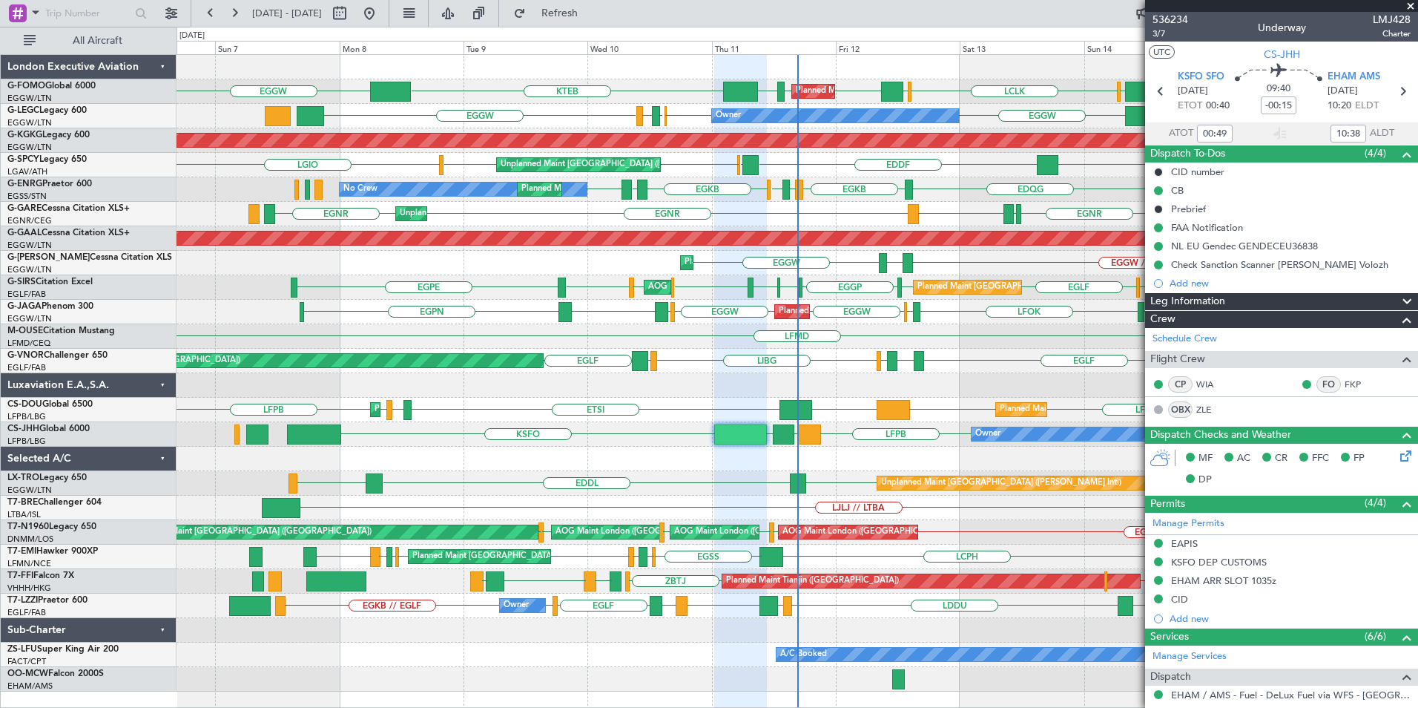
click at [656, 307] on div "Planned Maint [GEOGRAPHIC_DATA] ([GEOGRAPHIC_DATA]) KTEB EGGW [GEOGRAPHIC_DATA]…" at bounding box center [797, 373] width 1241 height 636
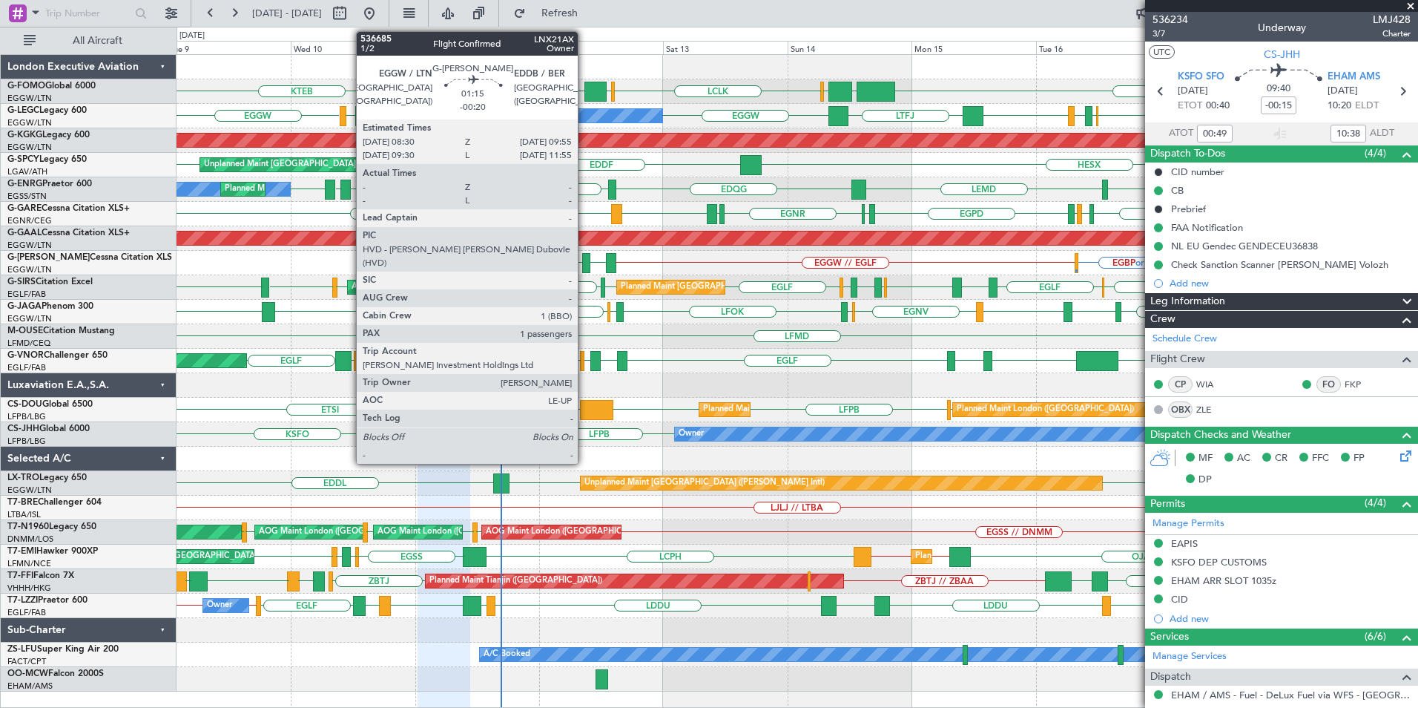
click at [583, 265] on div at bounding box center [585, 263] width 7 height 20
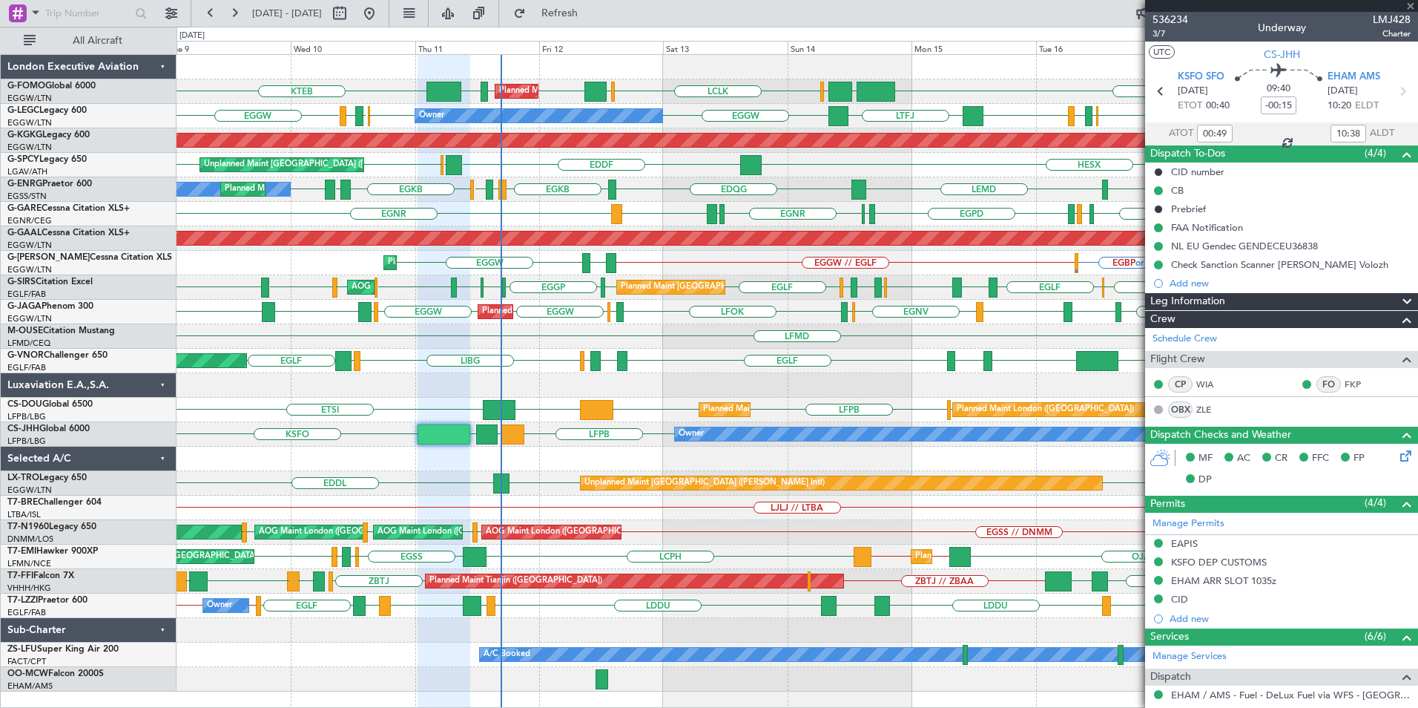
type input "-00:20"
type input "1"
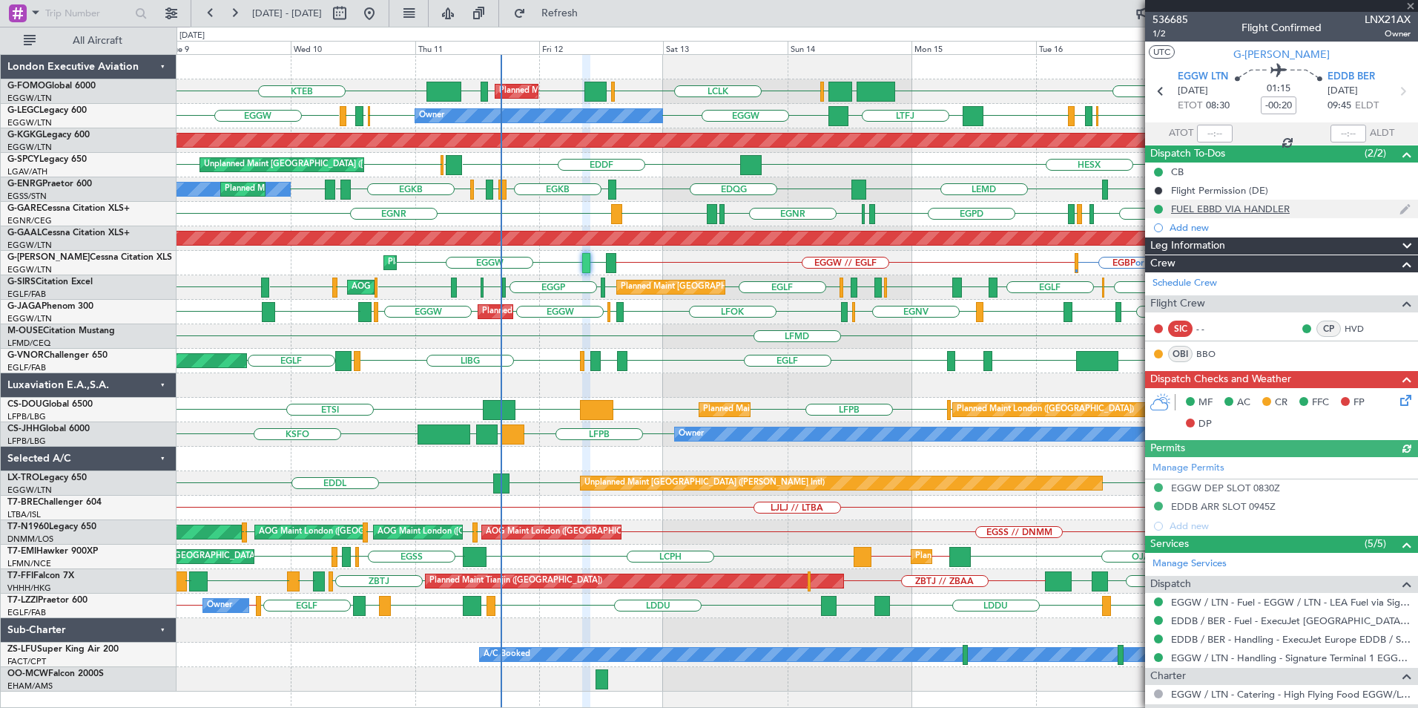
scroll to position [144, 0]
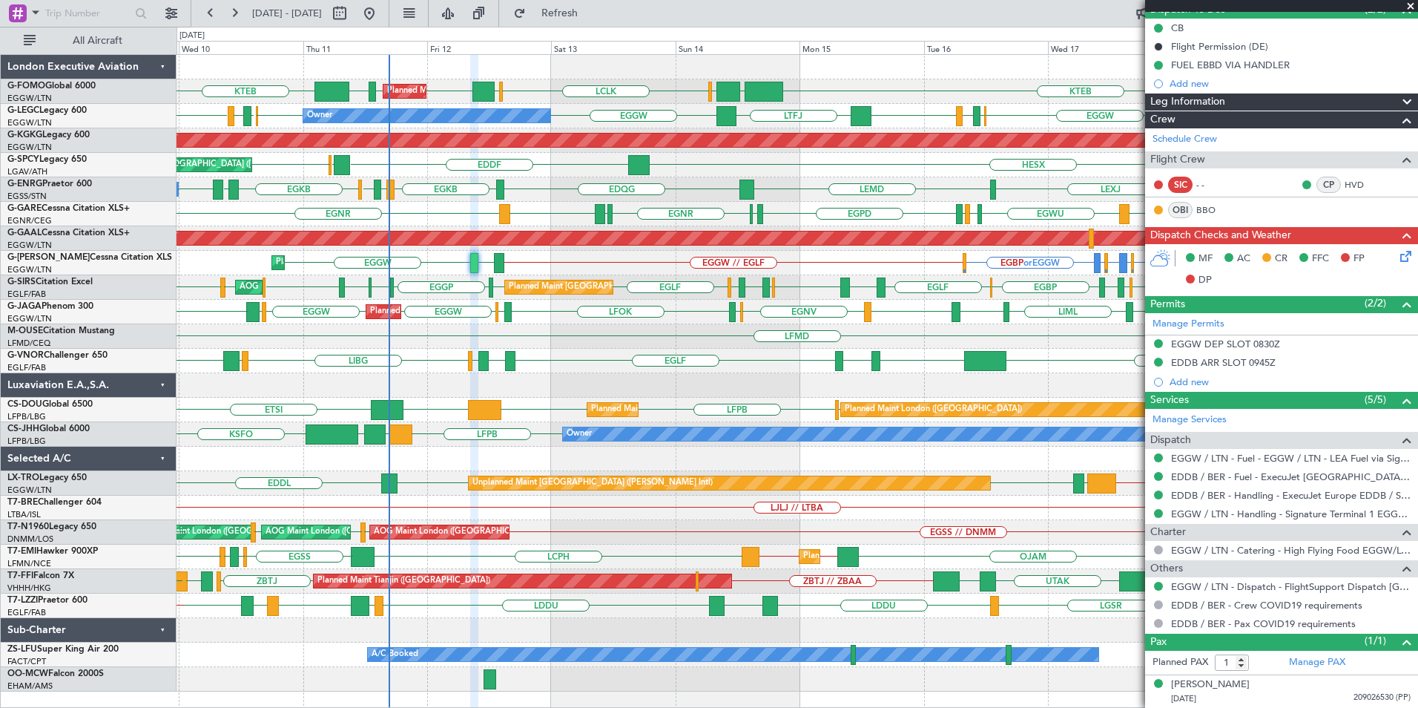
click at [699, 282] on div "KTEB EGGW [GEOGRAPHIC_DATA] LCLK [GEOGRAPHIC_DATA] EGGW EGGW [GEOGRAPHIC_DATA] …" at bounding box center [797, 373] width 1241 height 636
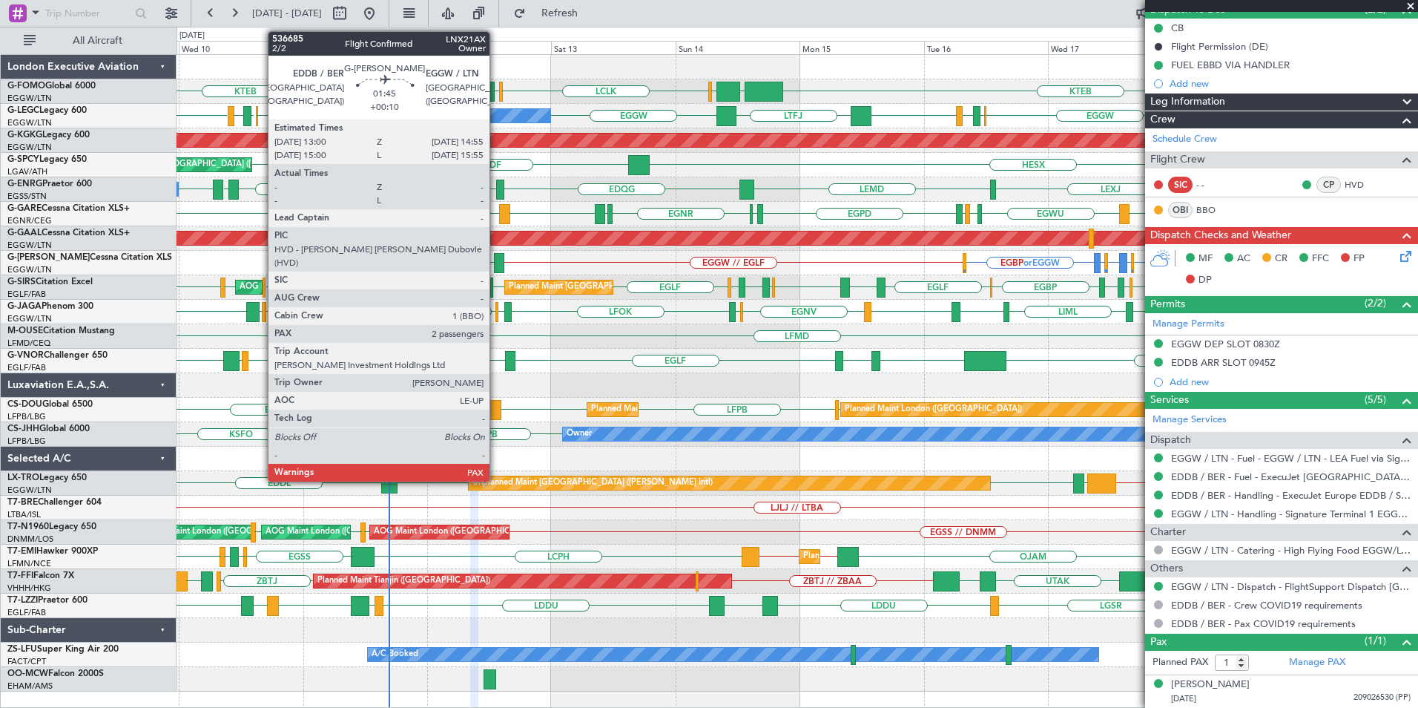
click at [496, 264] on div at bounding box center [499, 263] width 10 height 20
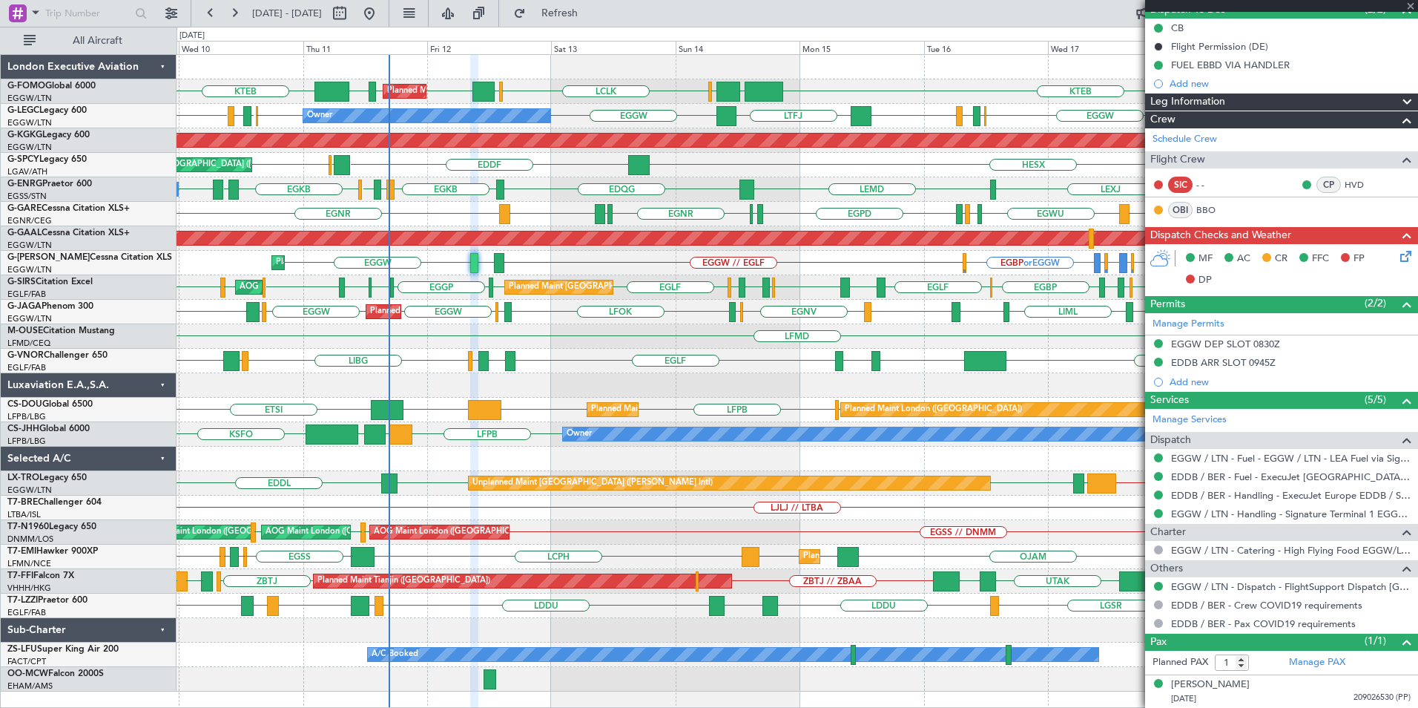
type input "+00:10"
type input "2"
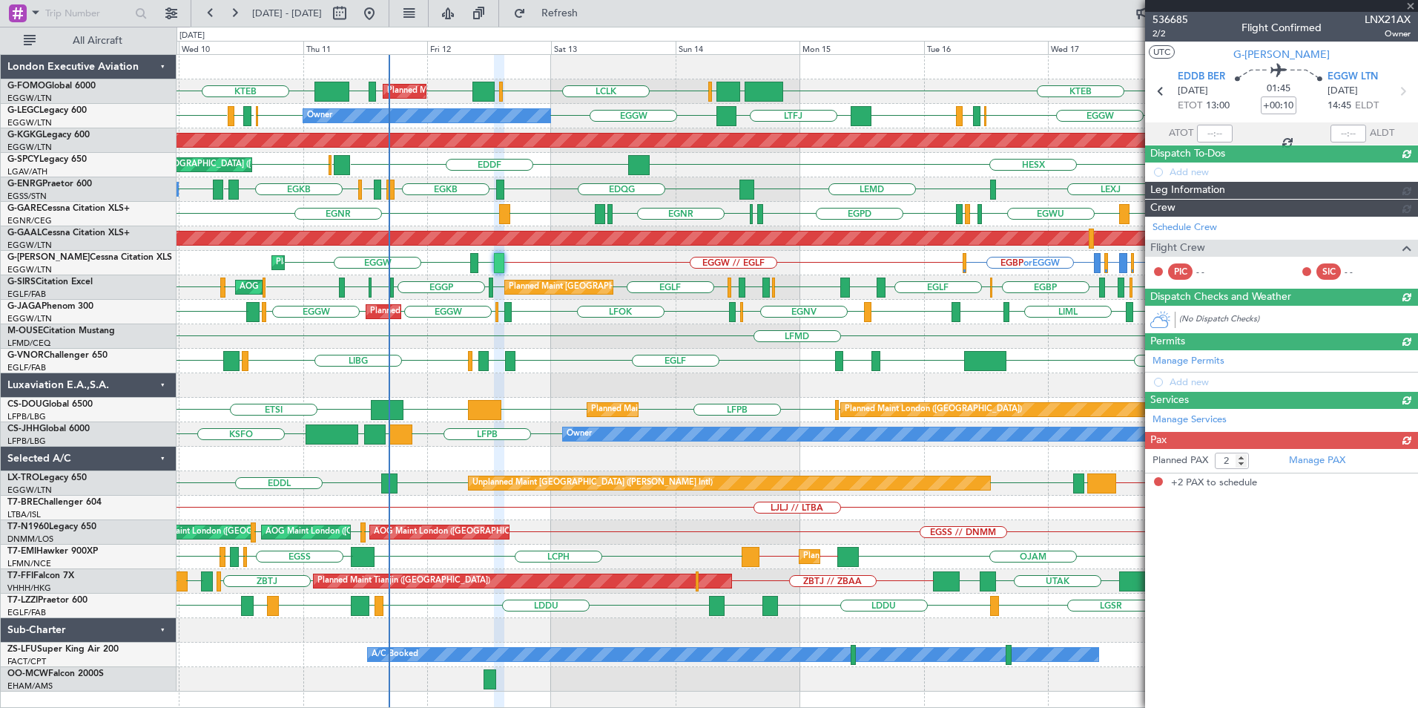
scroll to position [0, 0]
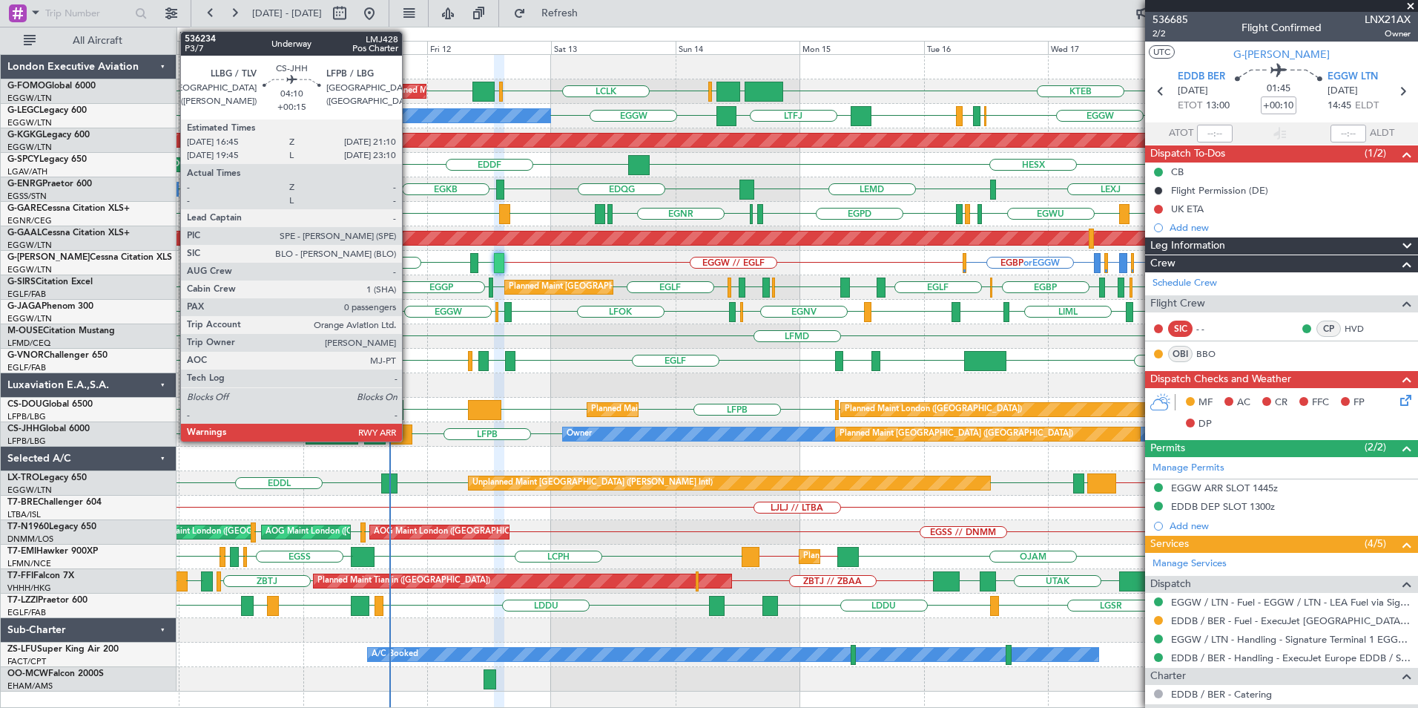
click at [409, 433] on div at bounding box center [400, 434] width 23 height 20
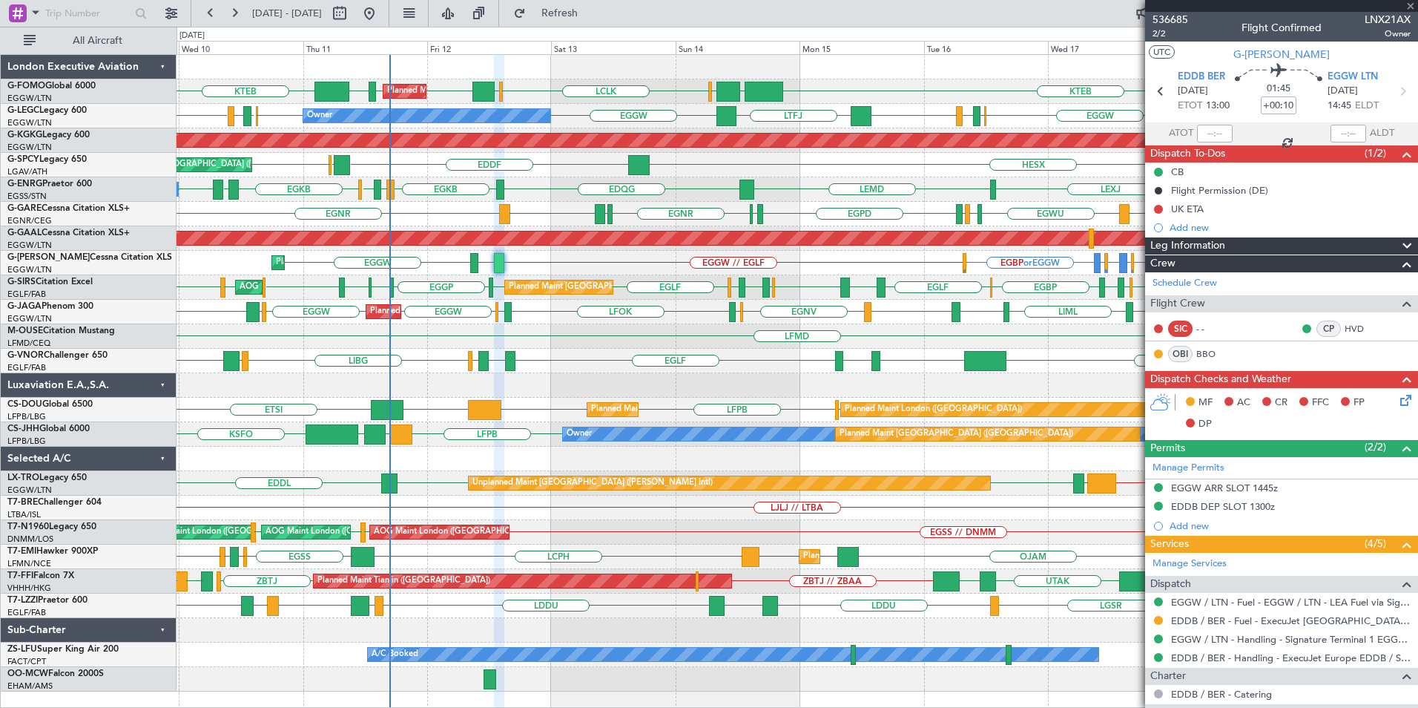
type input "+00:15"
type input "0"
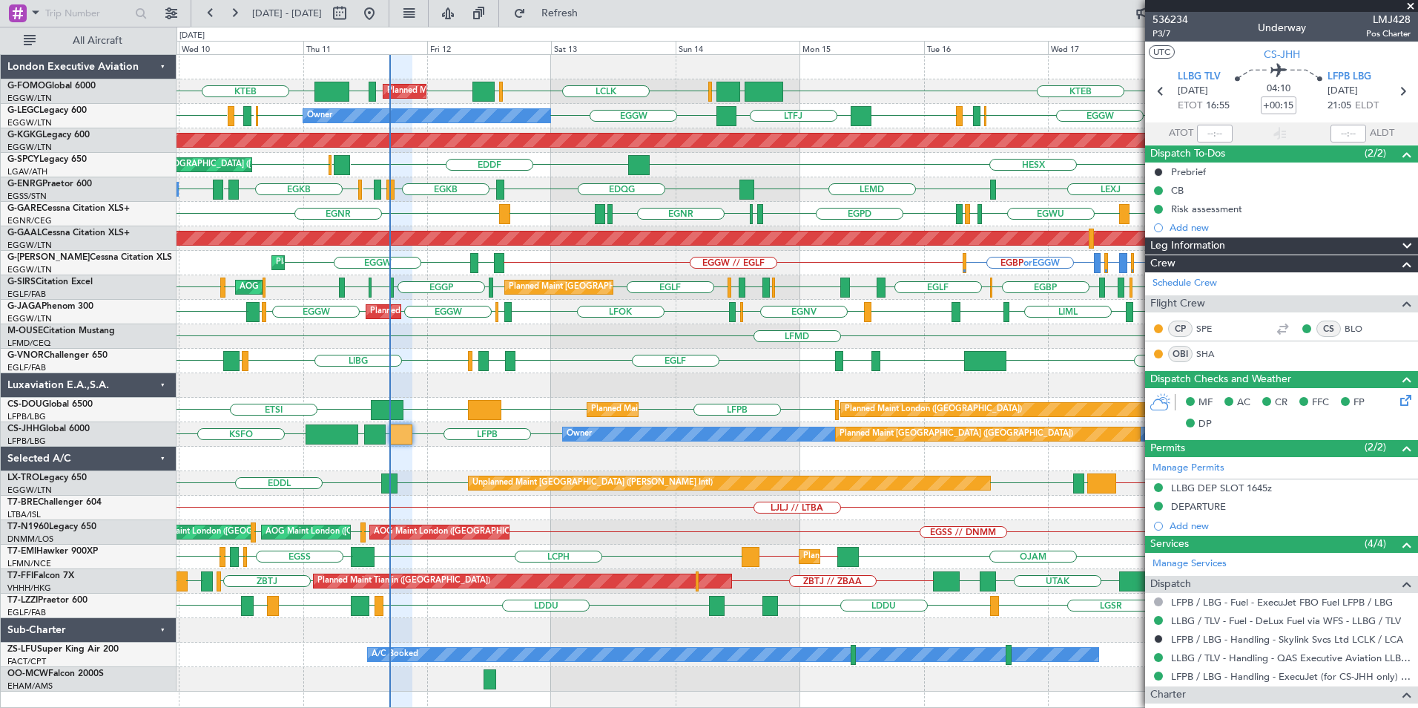
click at [494, 403] on div "LCLK [GEOGRAPHIC_DATA] EGGW EGGW [GEOGRAPHIC_DATA] KTEB KTEB EGGW [GEOGRAPHIC_D…" at bounding box center [797, 373] width 1241 height 636
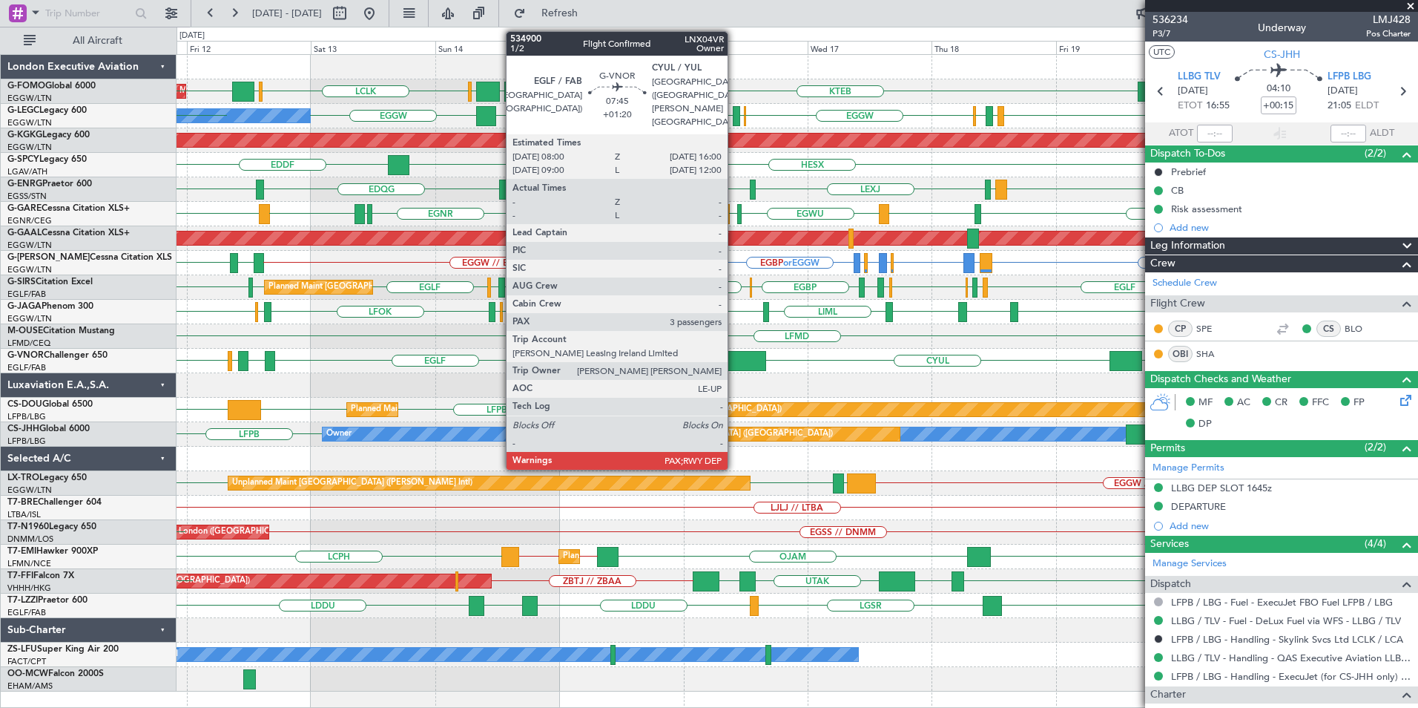
click at [375, 397] on div "LCLK [GEOGRAPHIC_DATA] EGGW KTEB EGGW [GEOGRAPHIC_DATA] KRFD Planned Maint [GEO…" at bounding box center [797, 373] width 1241 height 636
